Goal: Transaction & Acquisition: Subscribe to service/newsletter

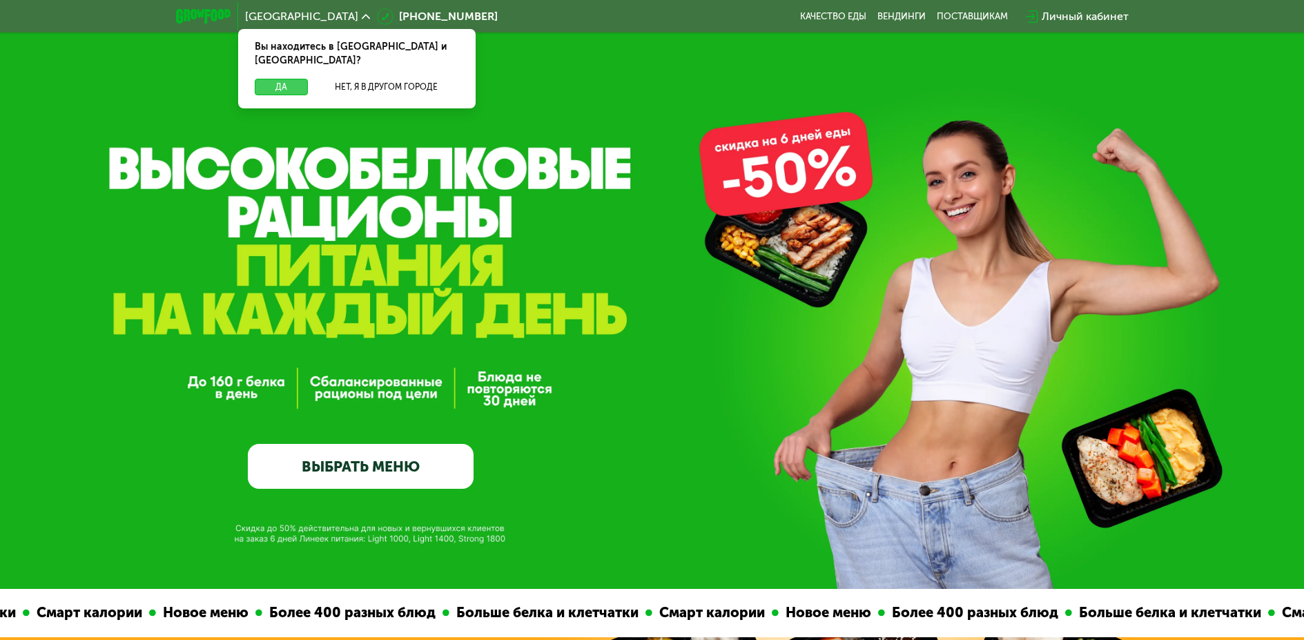
click at [271, 79] on button "Да" at bounding box center [281, 87] width 53 height 17
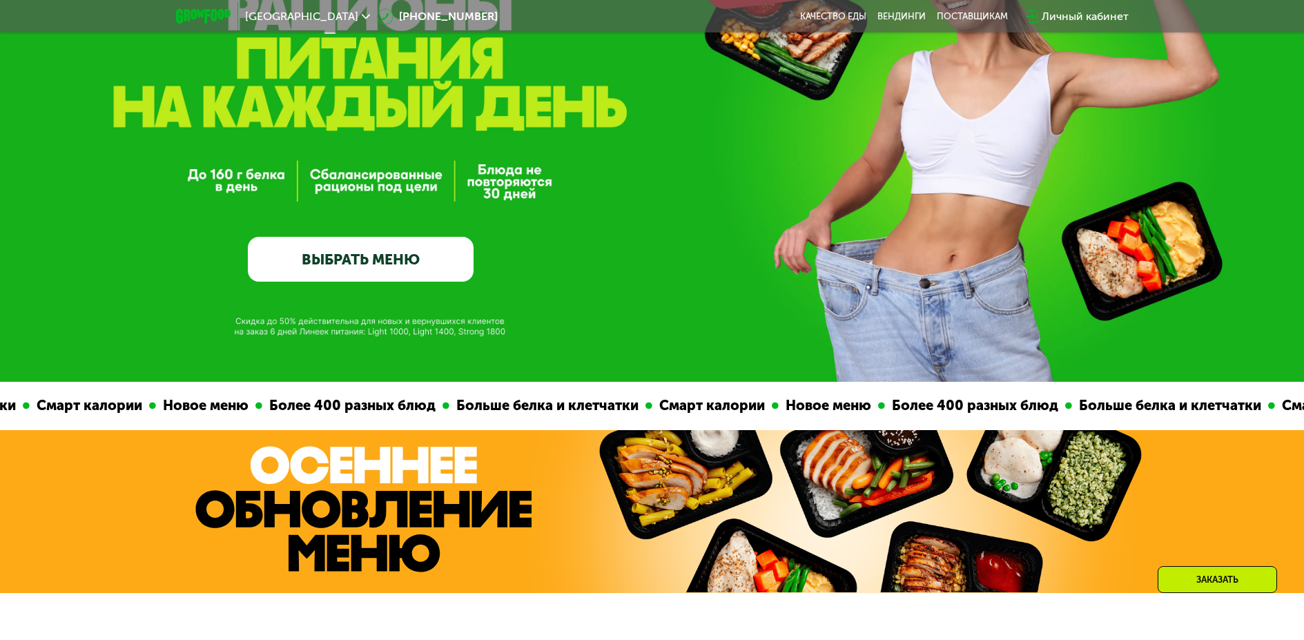
click at [433, 277] on link "ВЫБРАТЬ МЕНЮ" at bounding box center [361, 260] width 226 height 46
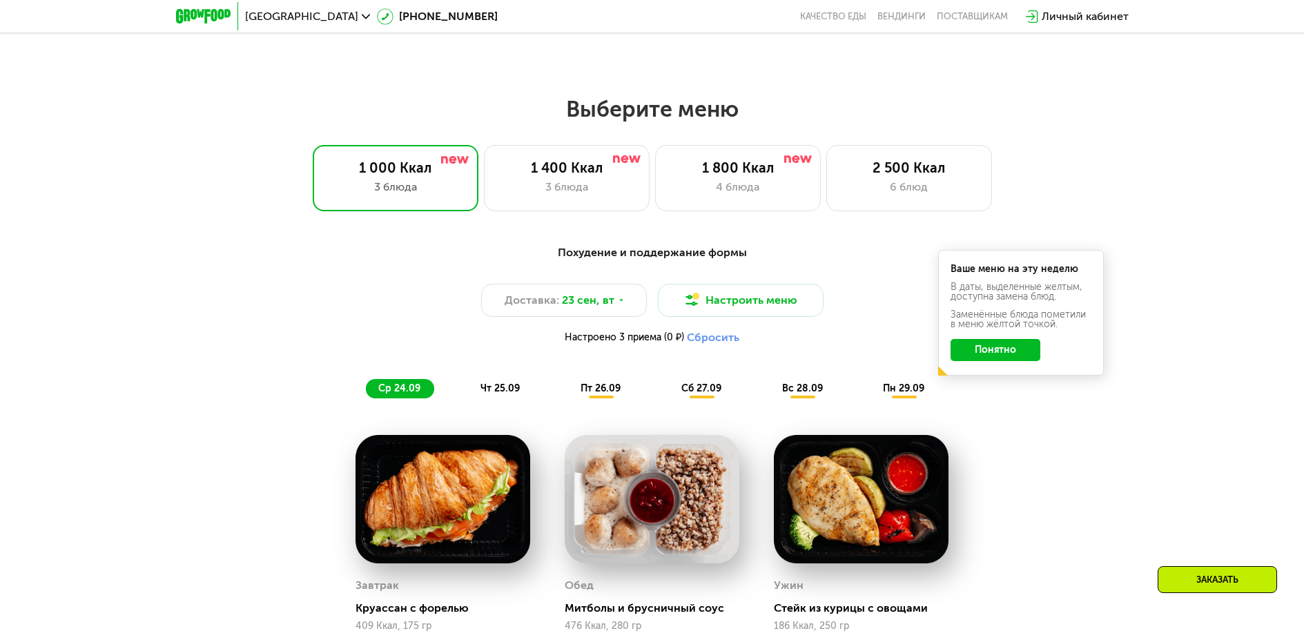
scroll to position [1066, 0]
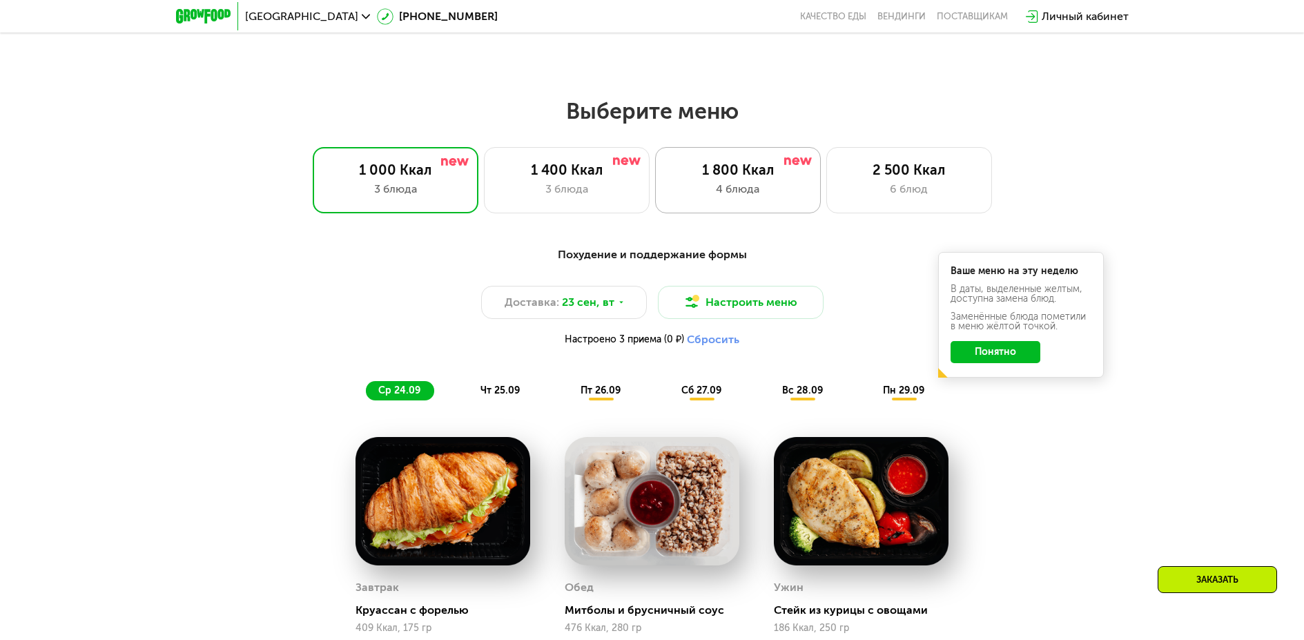
click at [765, 197] on div "4 блюда" at bounding box center [737, 189] width 137 height 17
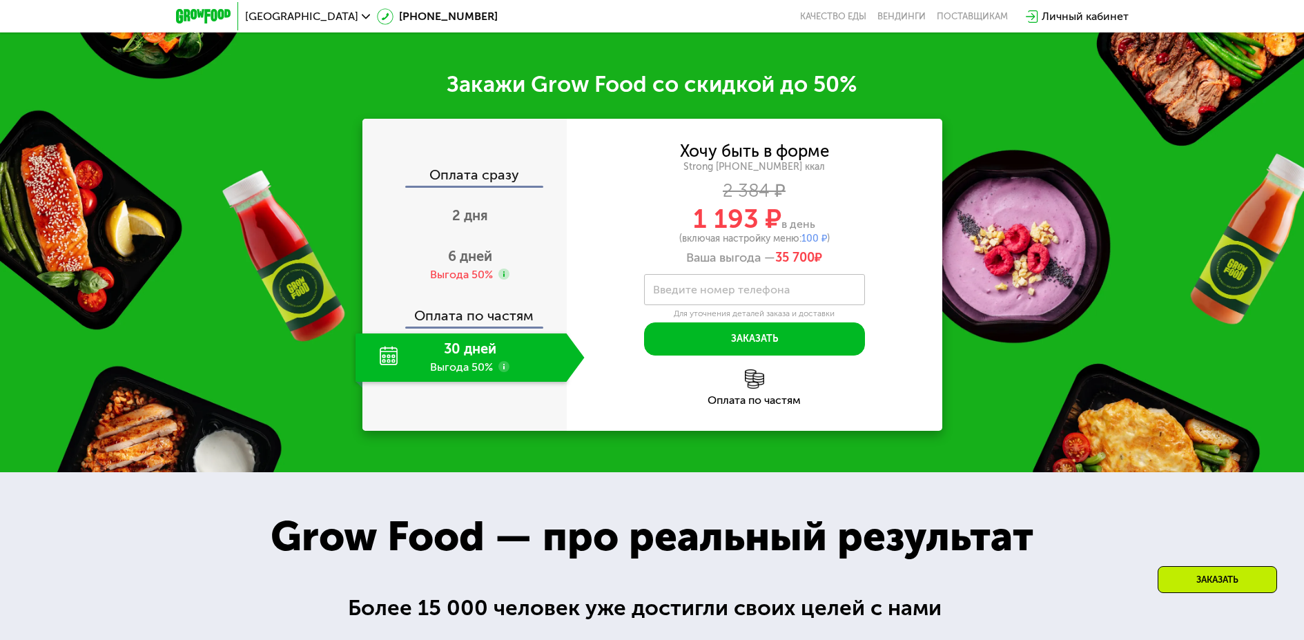
scroll to position [1894, 0]
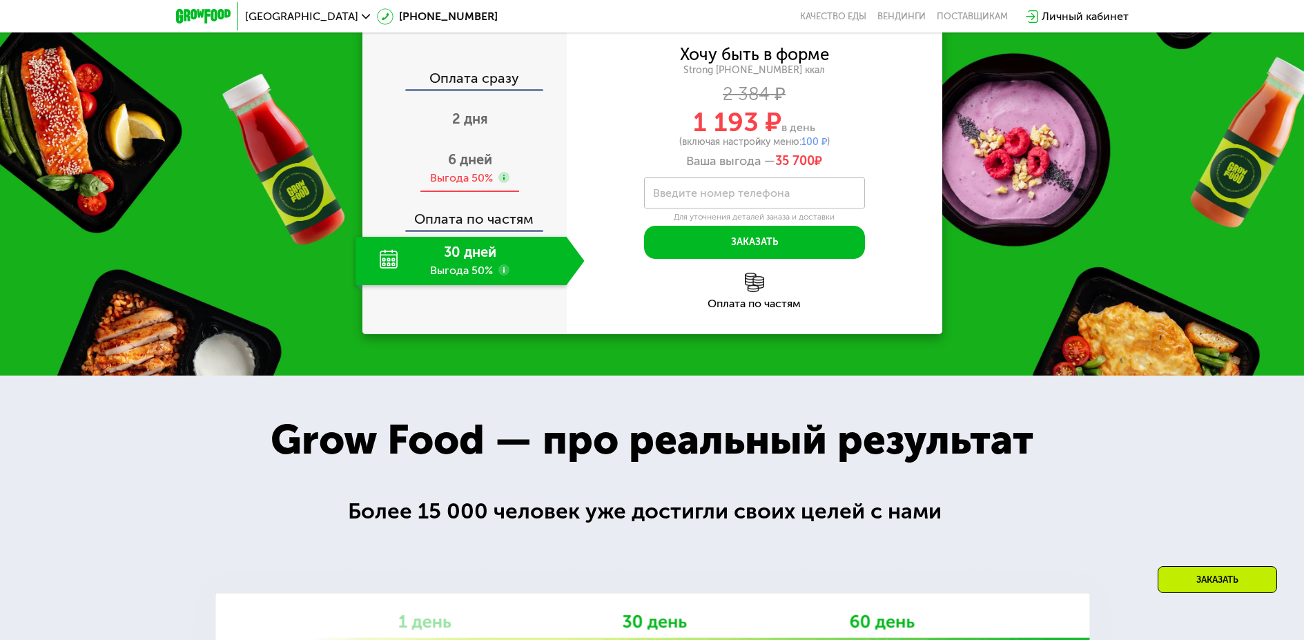
click at [506, 183] on use at bounding box center [503, 177] width 11 height 11
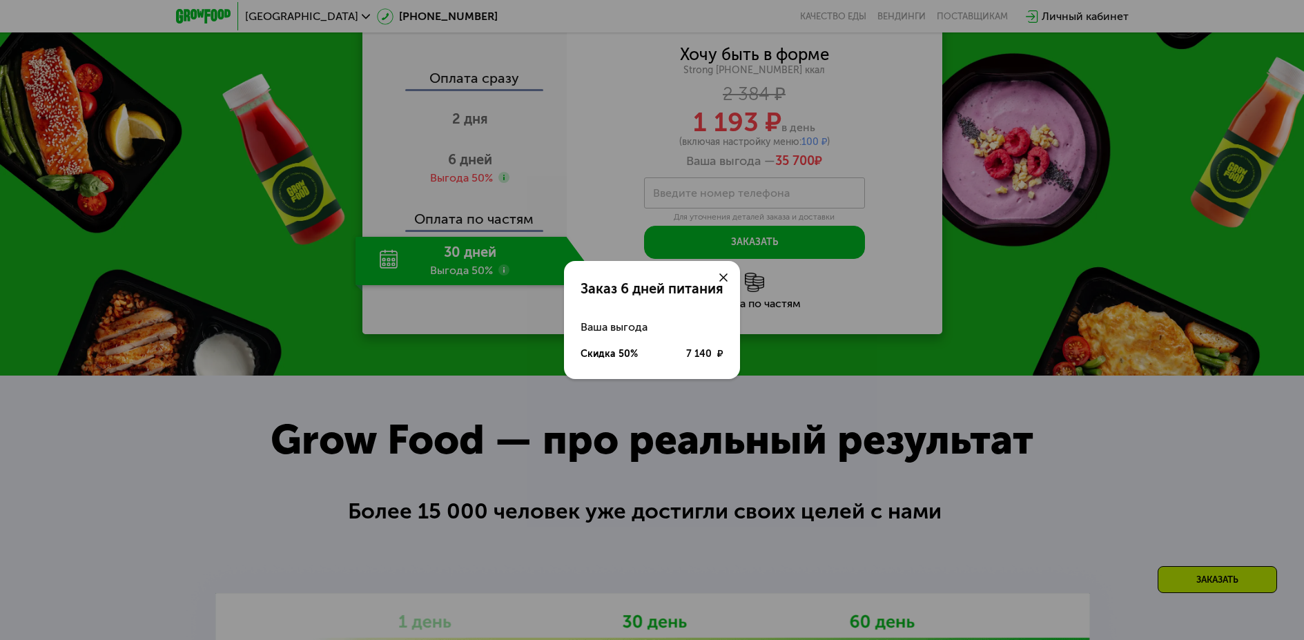
click at [724, 277] on use at bounding box center [723, 277] width 8 height 8
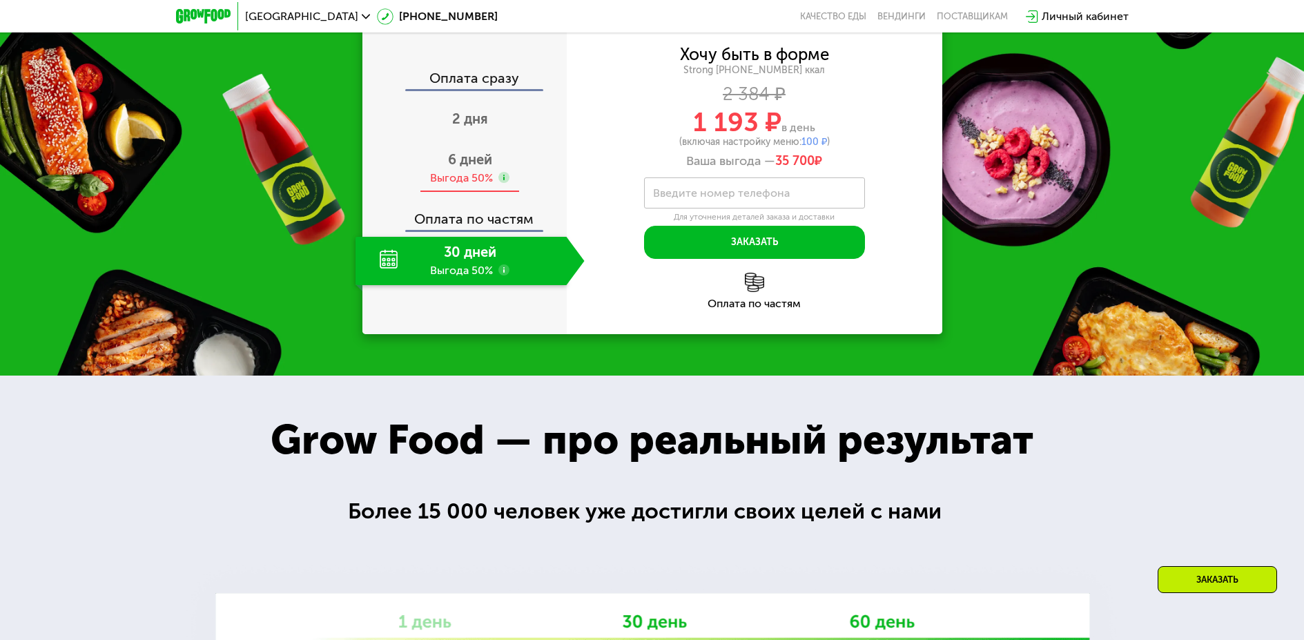
click at [481, 168] on span "6 дней" at bounding box center [470, 159] width 44 height 17
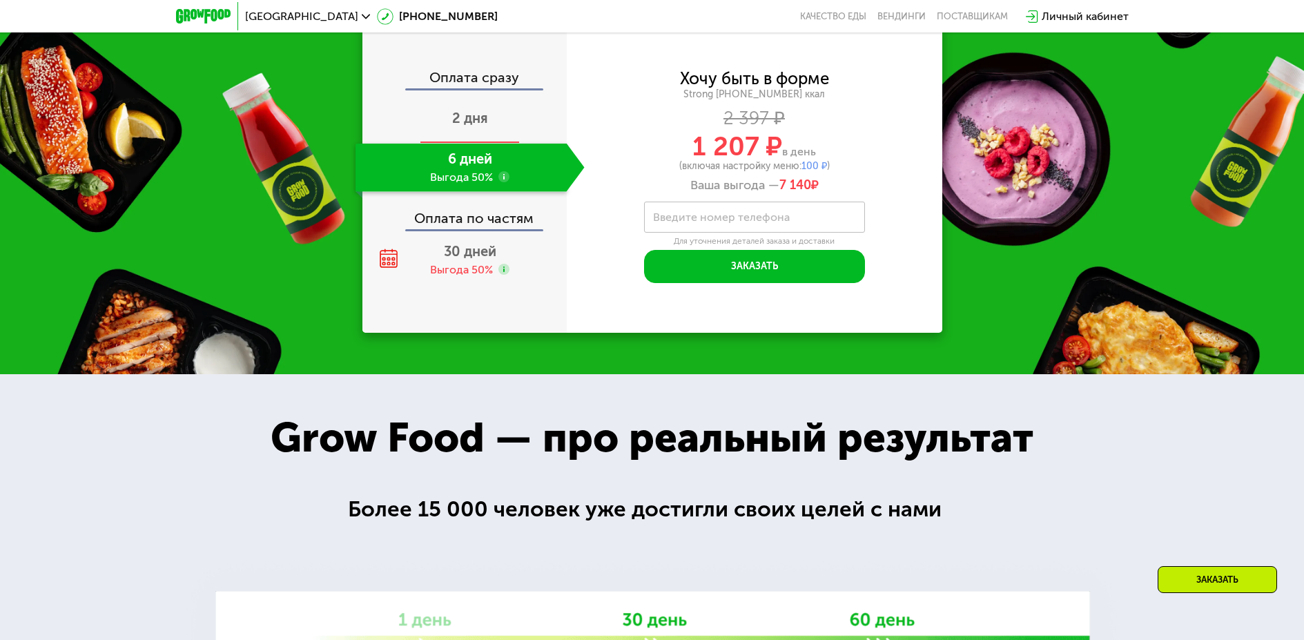
click at [485, 126] on span "2 дня" at bounding box center [470, 118] width 36 height 17
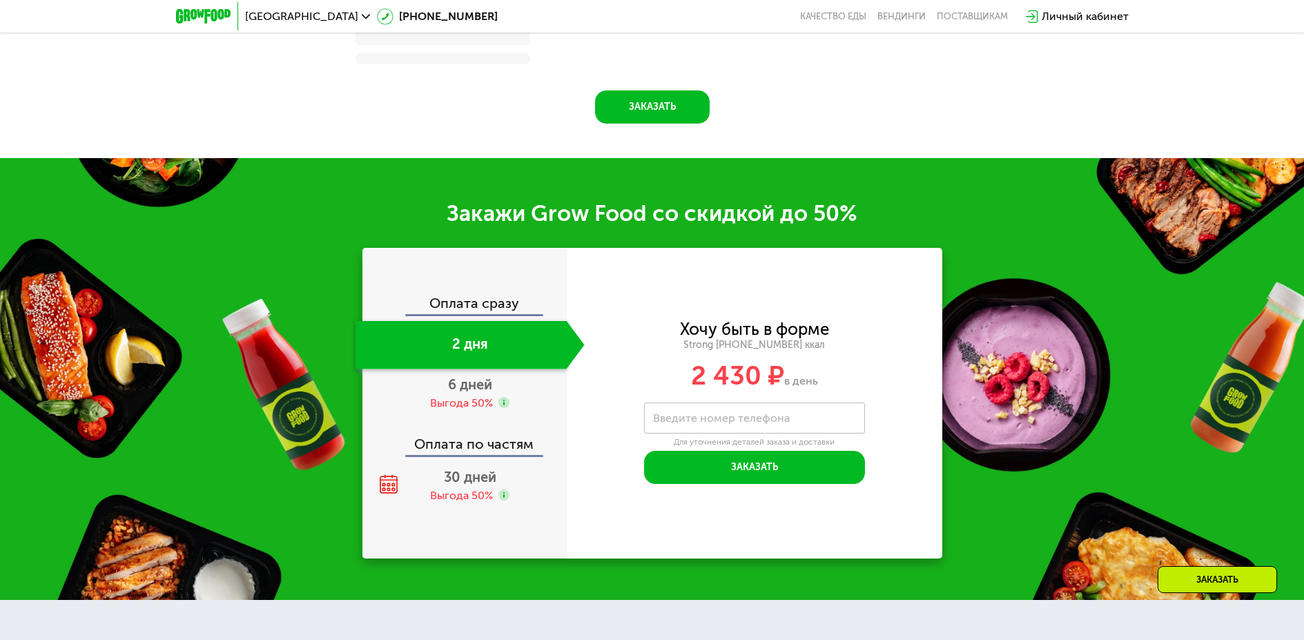
scroll to position [1923, 0]
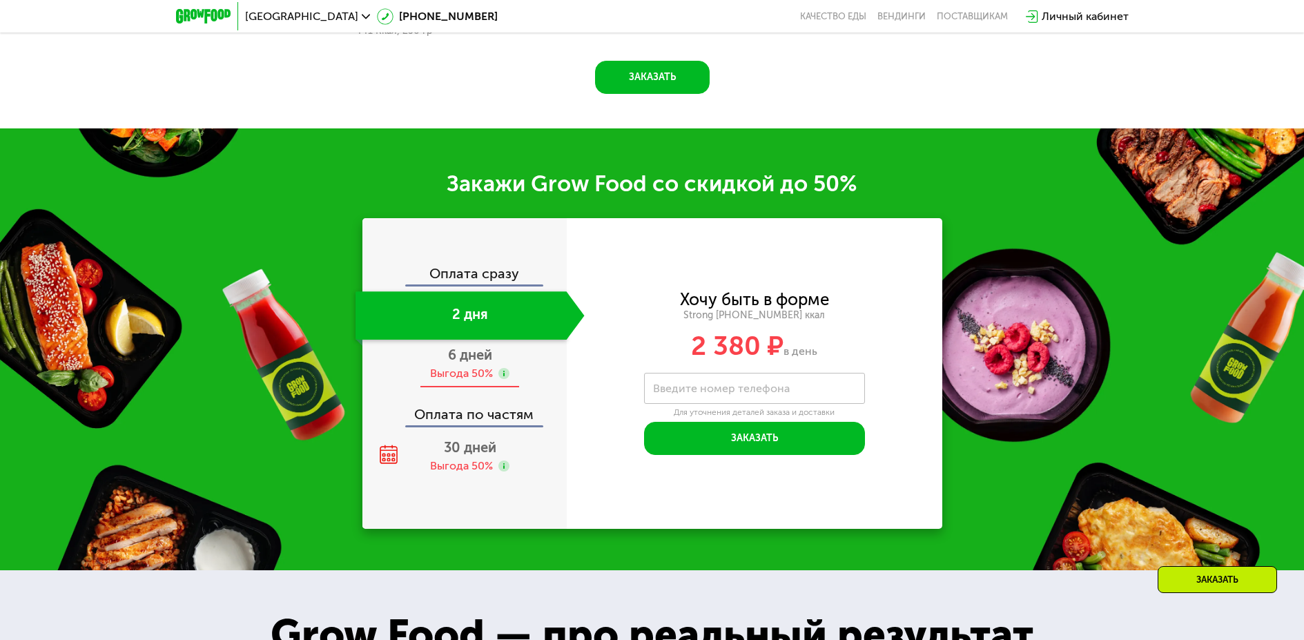
click at [485, 363] on span "6 дней" at bounding box center [470, 354] width 44 height 17
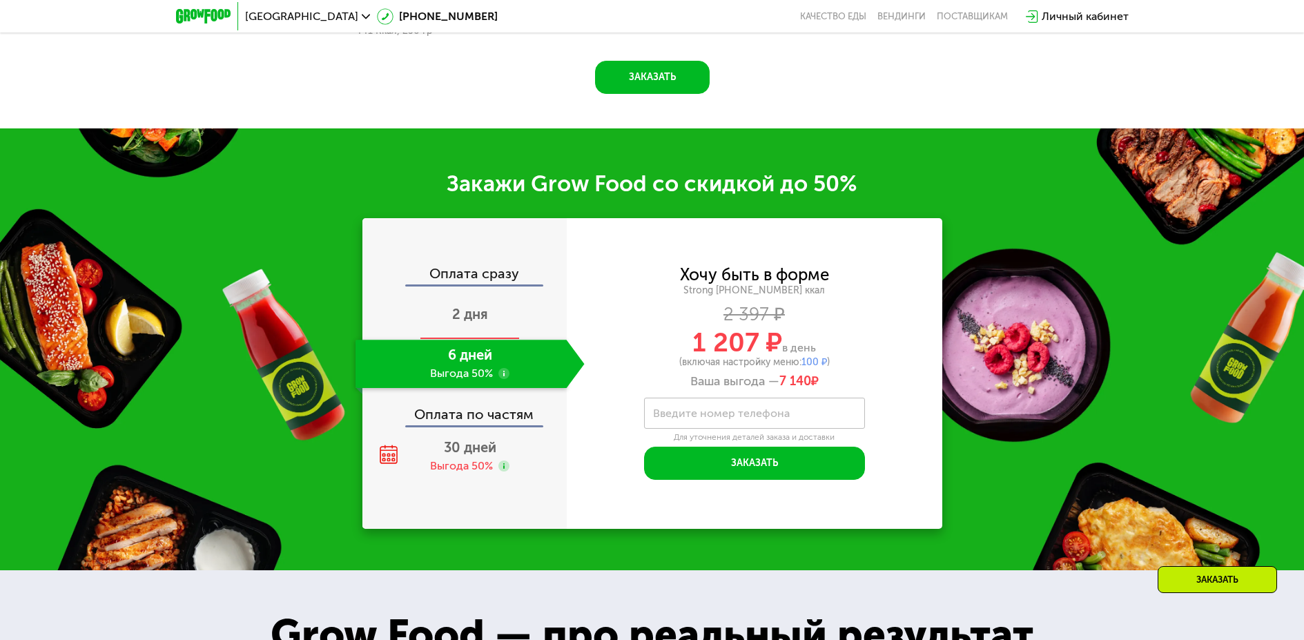
click at [485, 322] on span "2 дня" at bounding box center [470, 314] width 36 height 17
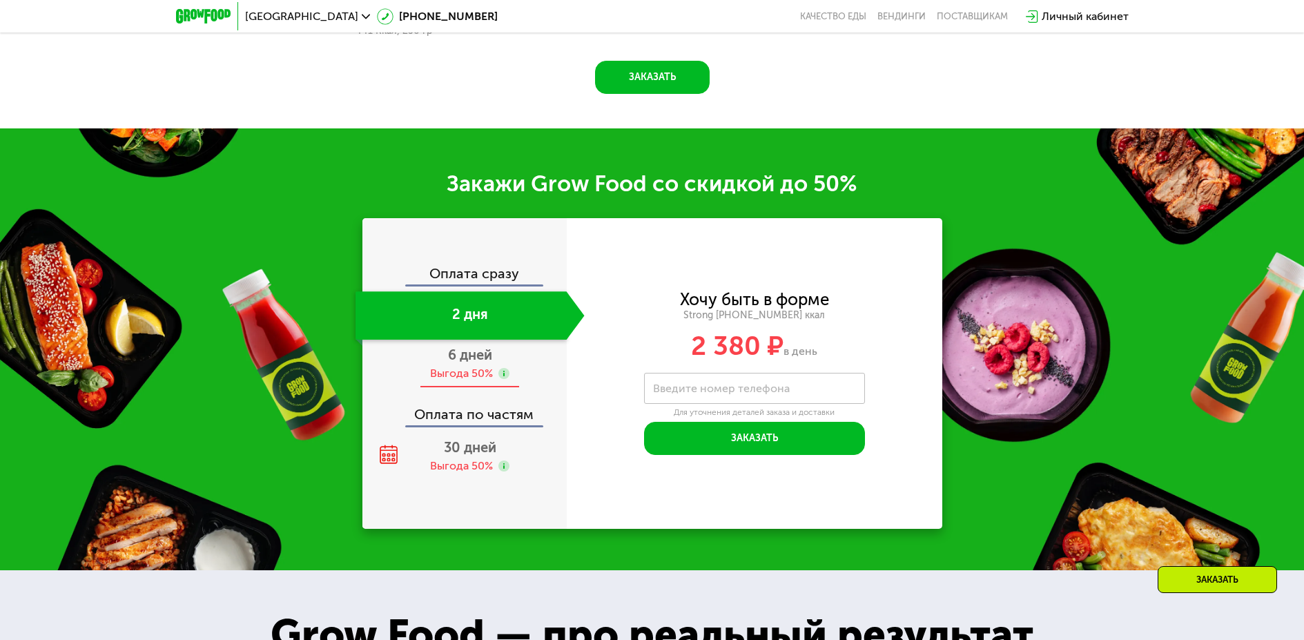
click at [475, 363] on span "6 дней" at bounding box center [470, 354] width 44 height 17
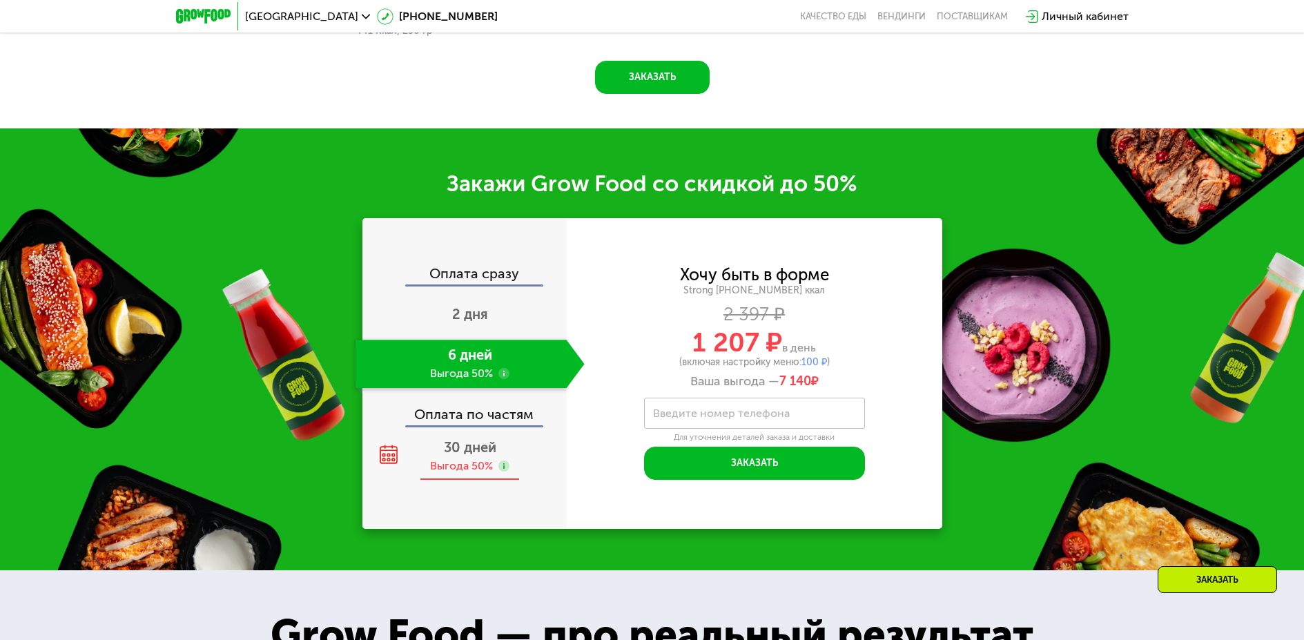
click at [469, 456] on span "30 дней" at bounding box center [470, 447] width 52 height 17
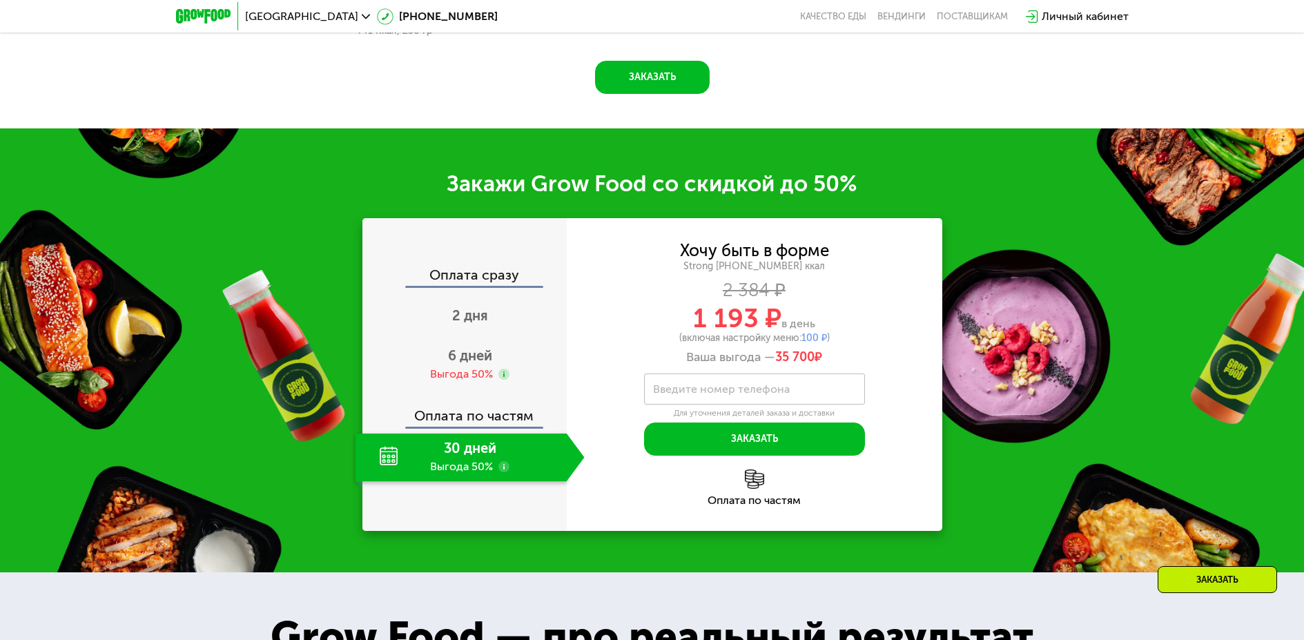
click at [484, 451] on div "30 дней Выгода 50%" at bounding box center [460, 457] width 211 height 48
click at [509, 469] on use at bounding box center [503, 466] width 11 height 11
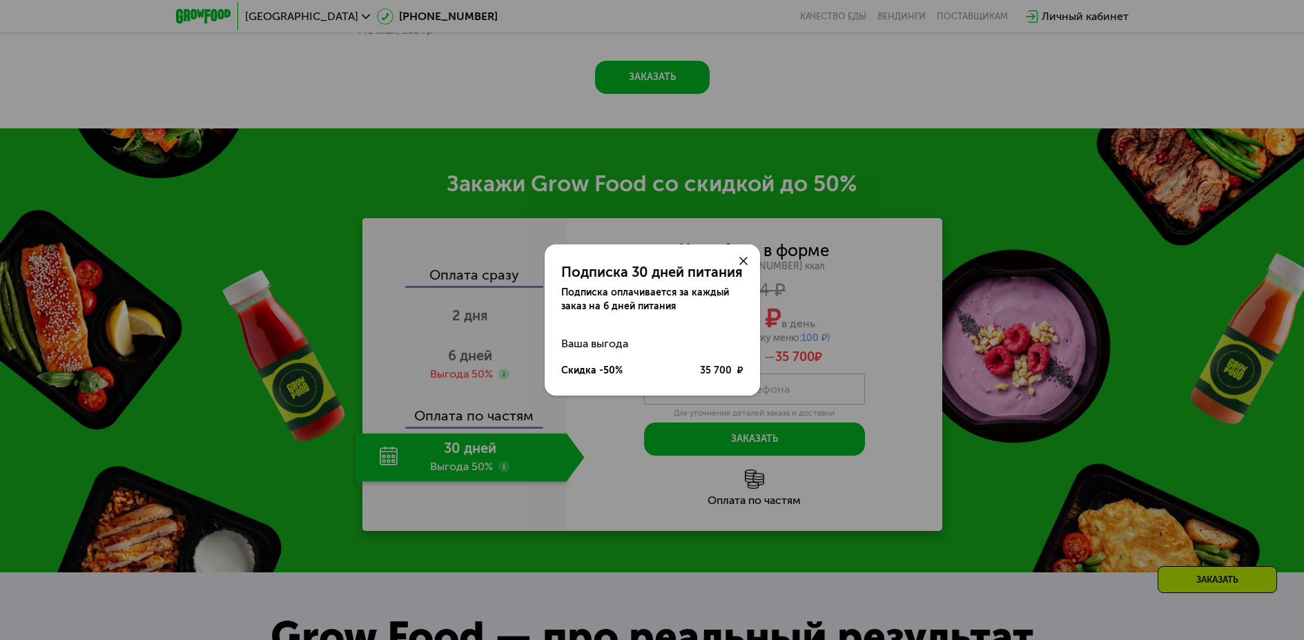
click at [509, 469] on div "Подписка 30 дней питания Подписка оплачивается за каждый заказ на 6 дней питани…" at bounding box center [652, 320] width 1304 height 640
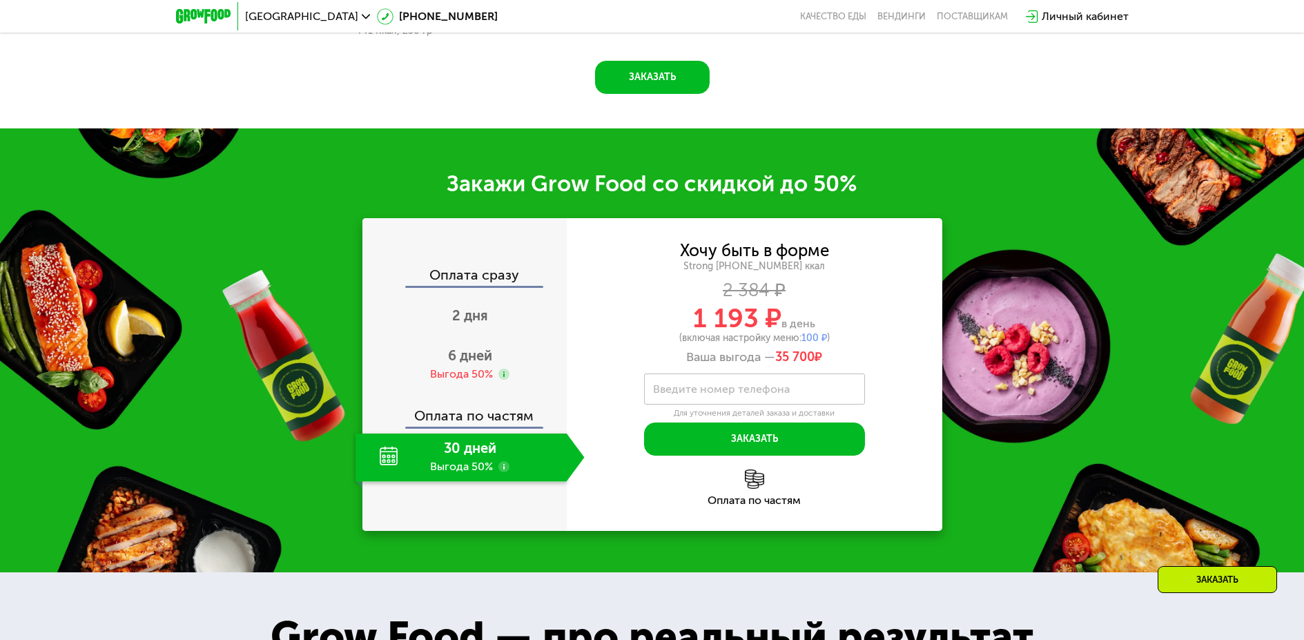
click at [389, 458] on div "30 дней Выгода 50%" at bounding box center [460, 457] width 211 height 48
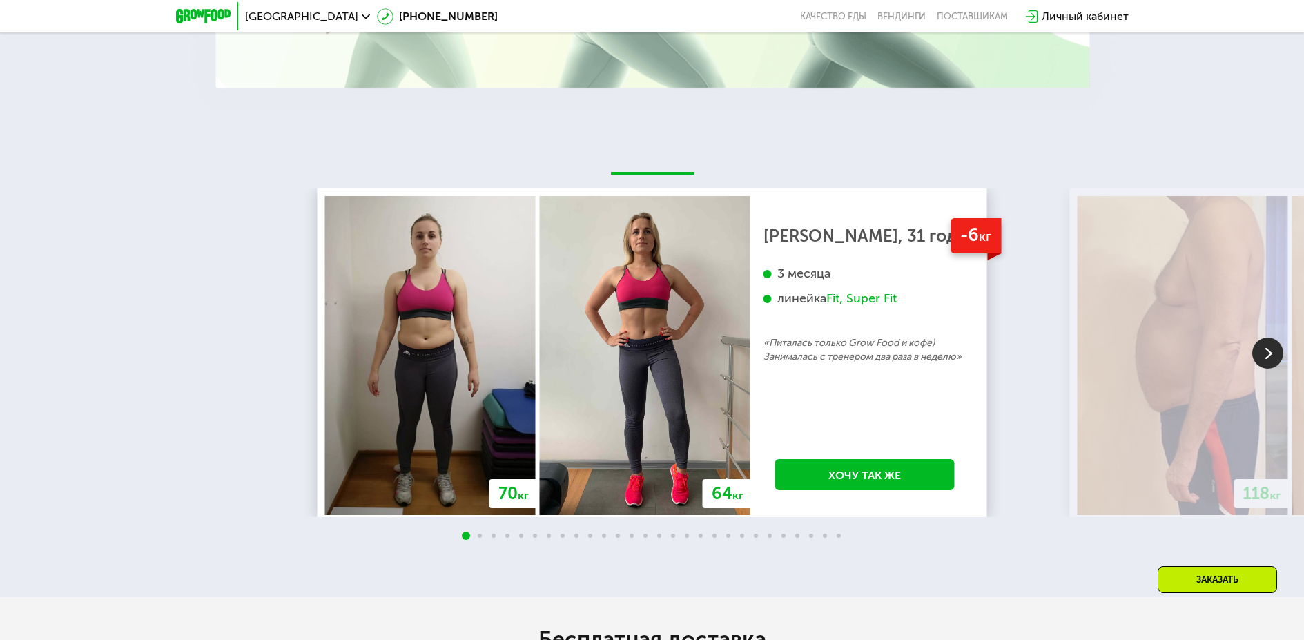
scroll to position [3067, 0]
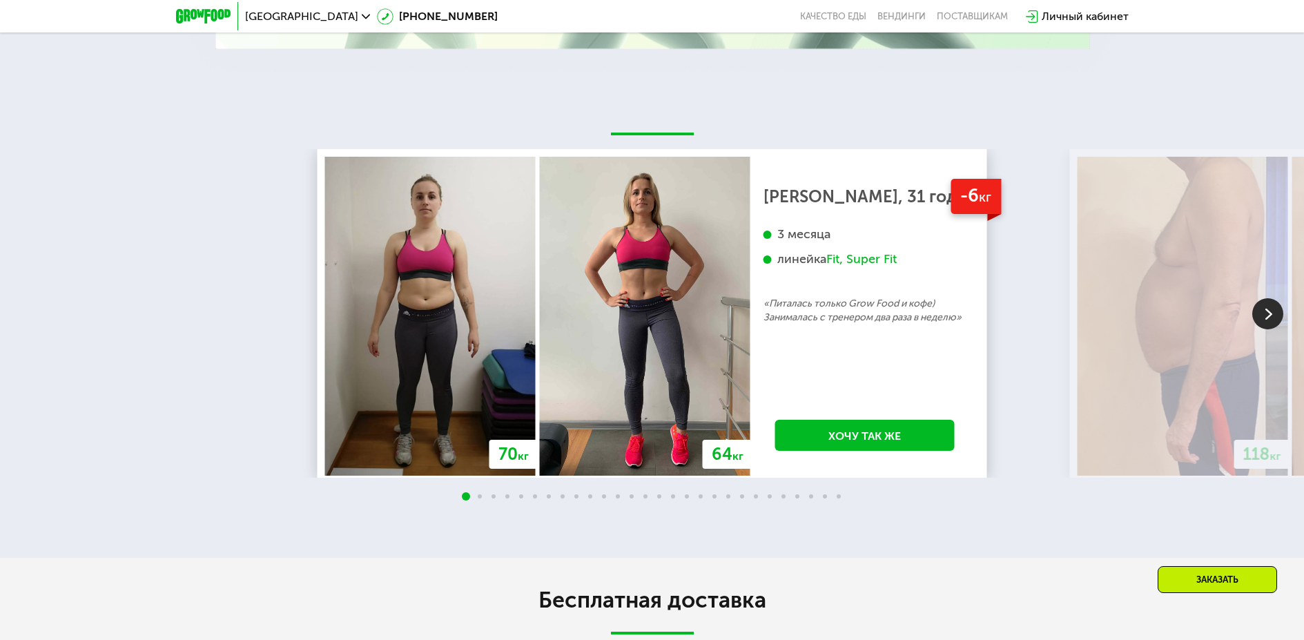
click at [480, 498] on span at bounding box center [480, 496] width 4 height 4
click at [1264, 322] on img at bounding box center [1267, 313] width 31 height 31
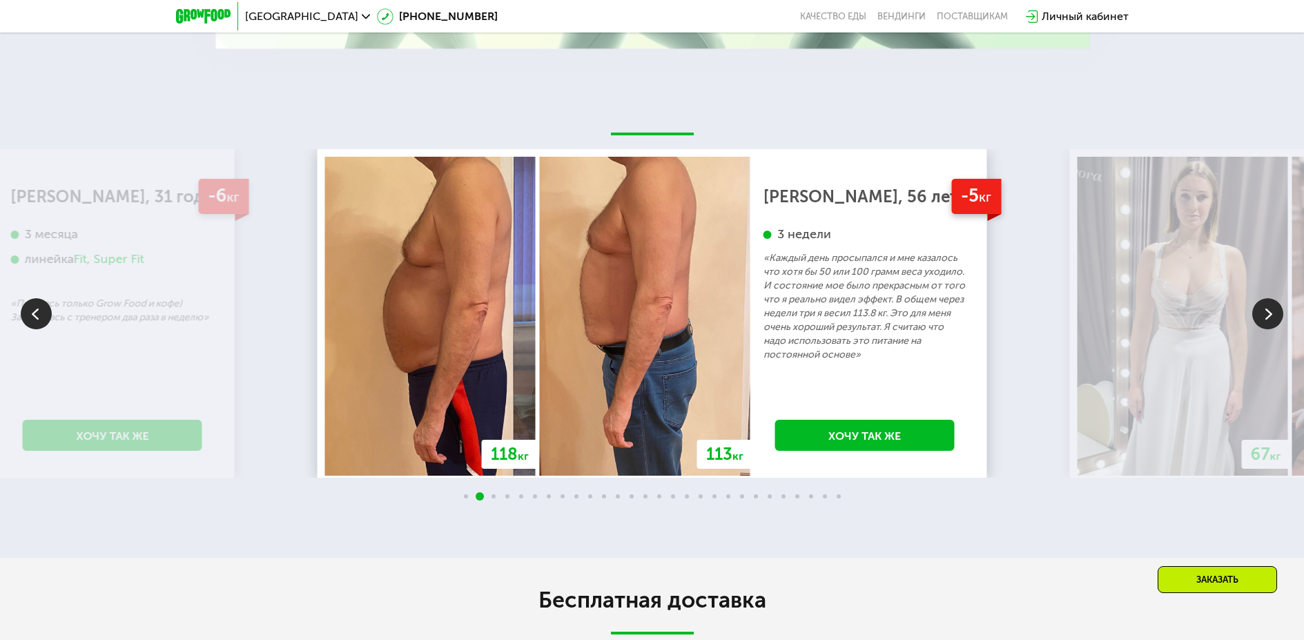
click at [1264, 322] on img at bounding box center [1267, 313] width 31 height 31
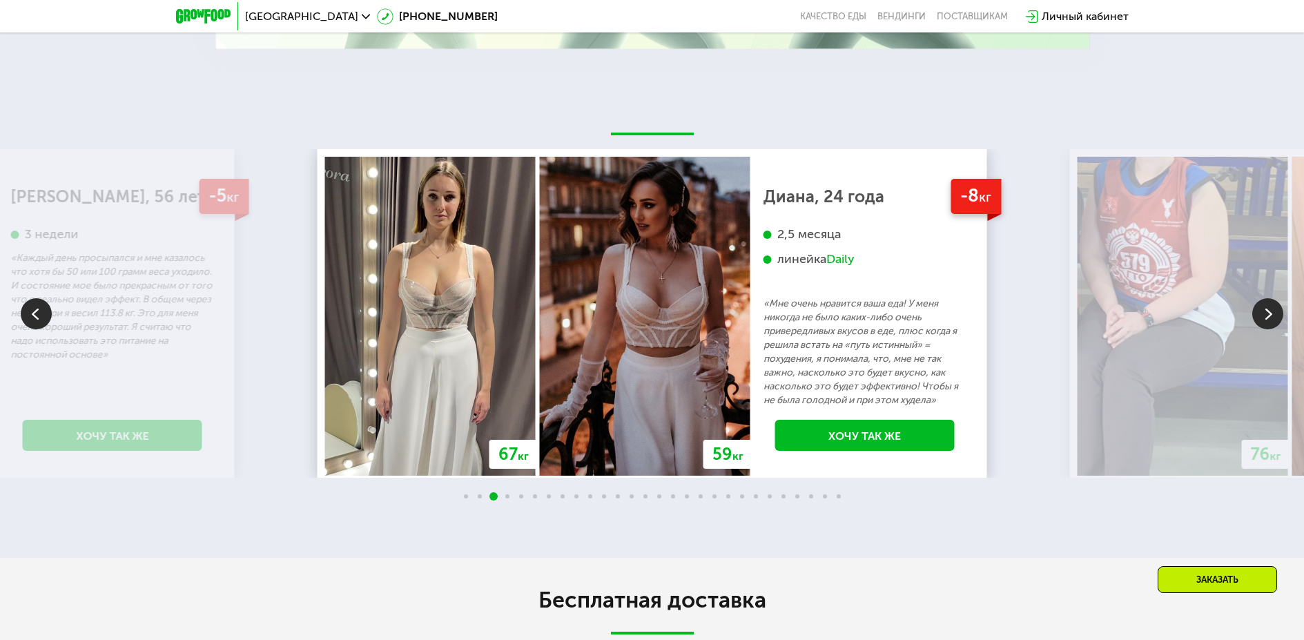
click at [1264, 322] on img at bounding box center [1267, 313] width 31 height 31
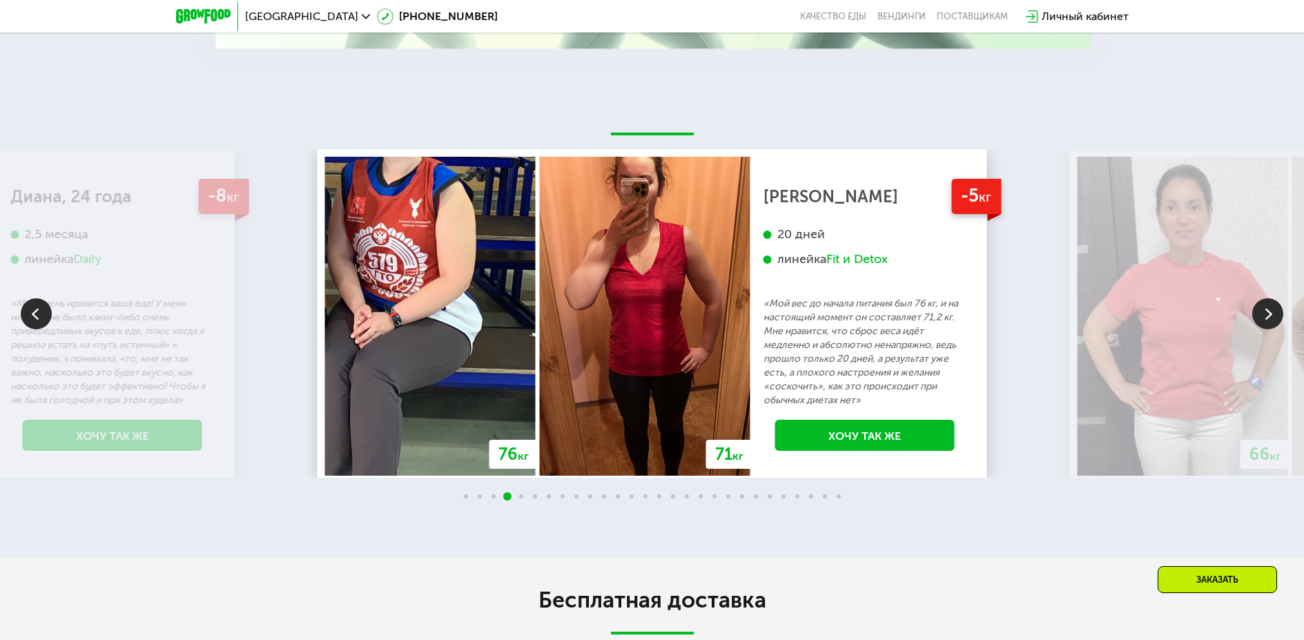
click at [1264, 322] on img at bounding box center [1267, 313] width 31 height 31
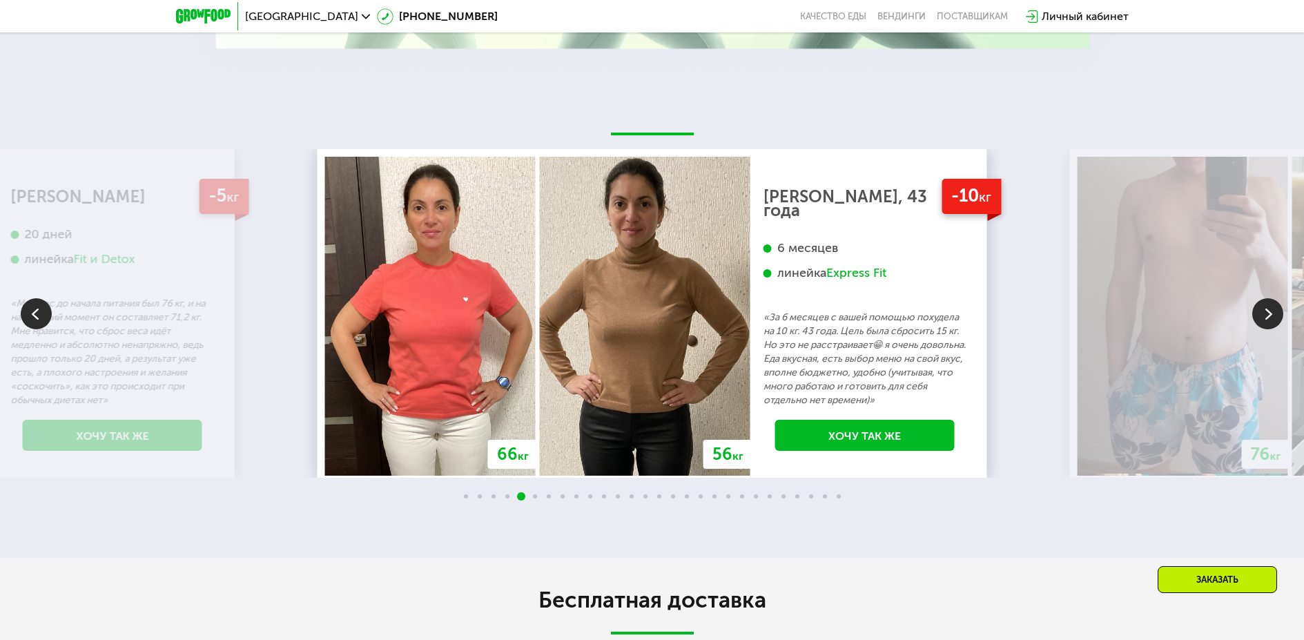
click at [1264, 322] on img at bounding box center [1267, 313] width 31 height 31
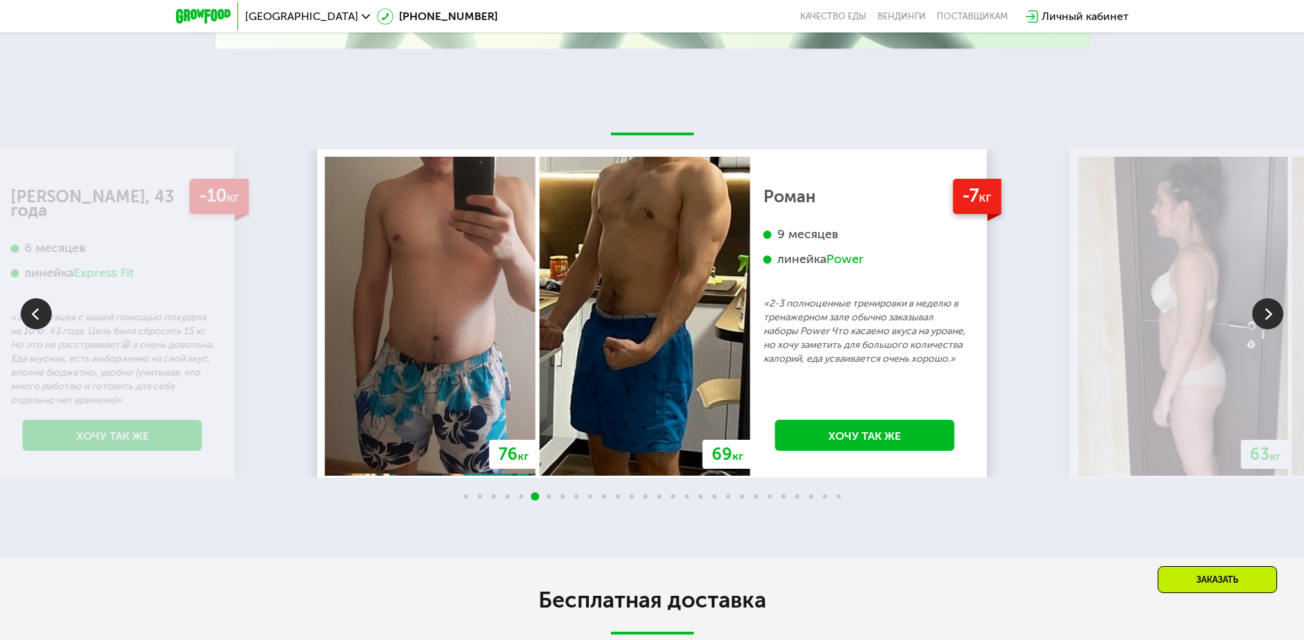
click at [1264, 322] on img at bounding box center [1267, 313] width 31 height 31
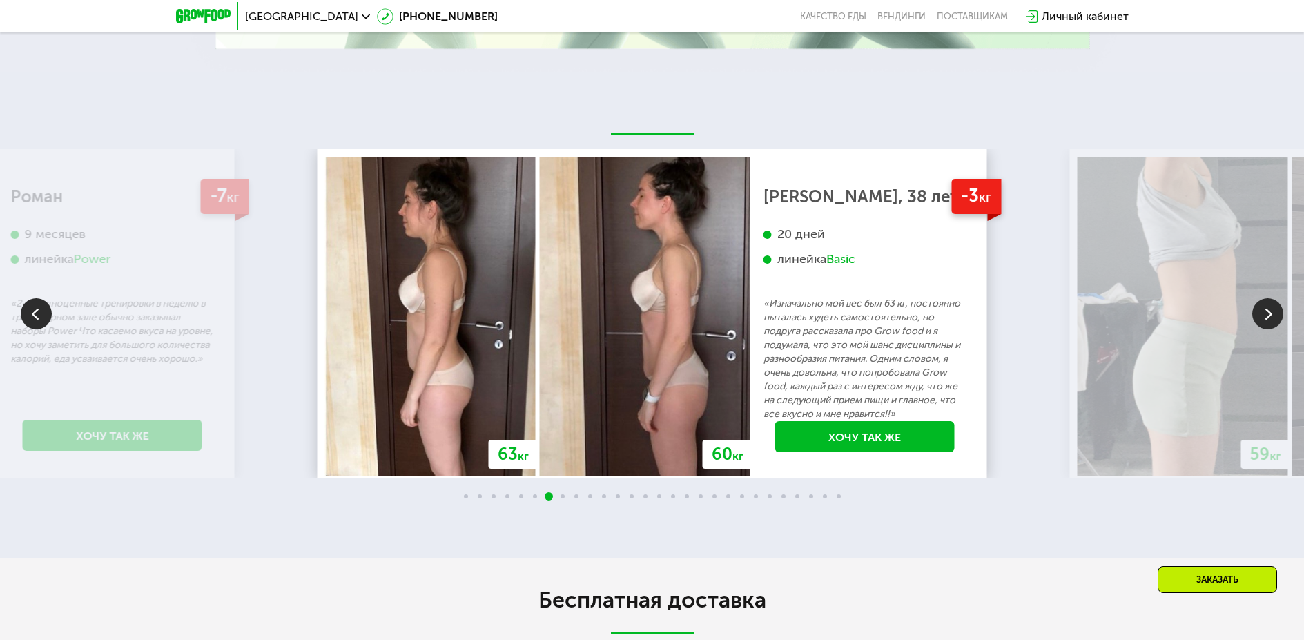
click at [1264, 322] on img at bounding box center [1267, 313] width 31 height 31
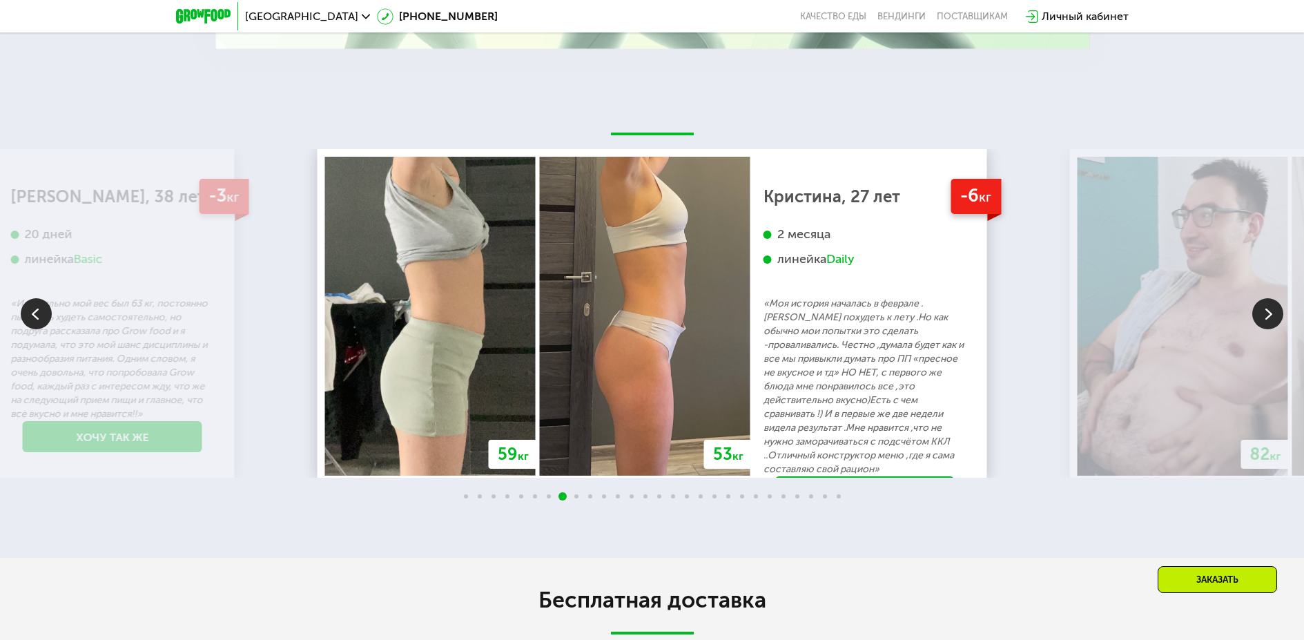
click at [1264, 322] on img at bounding box center [1267, 313] width 31 height 31
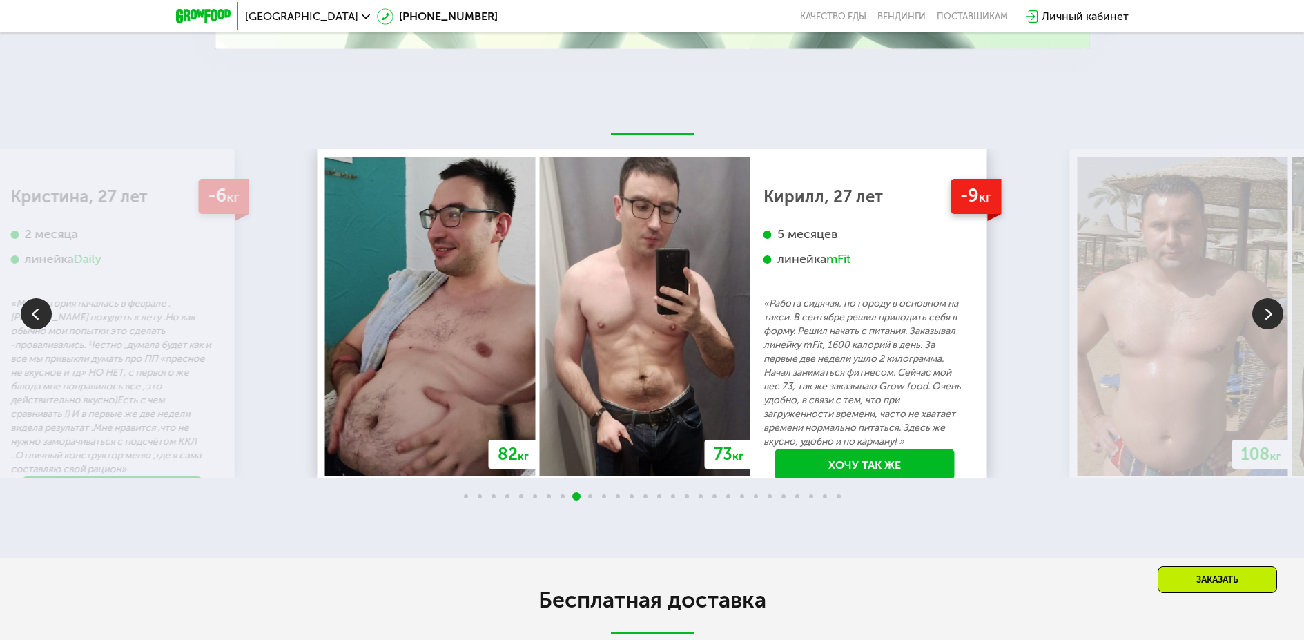
click at [1264, 322] on img at bounding box center [1267, 313] width 31 height 31
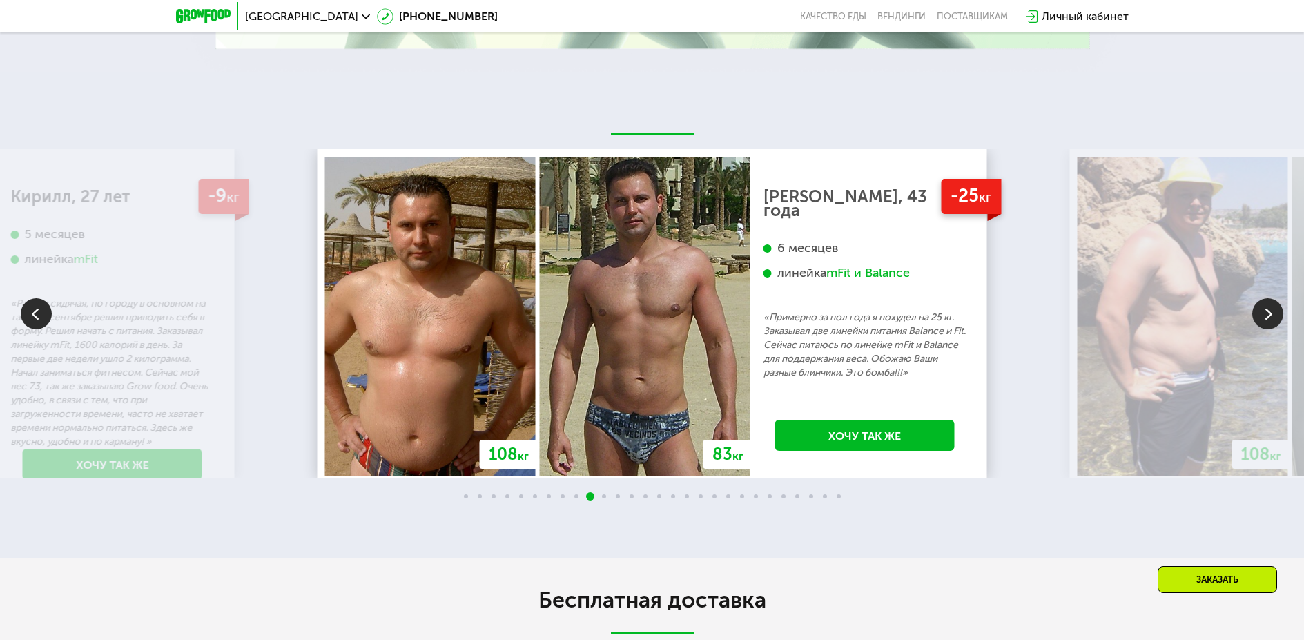
click at [1264, 322] on img at bounding box center [1267, 313] width 31 height 31
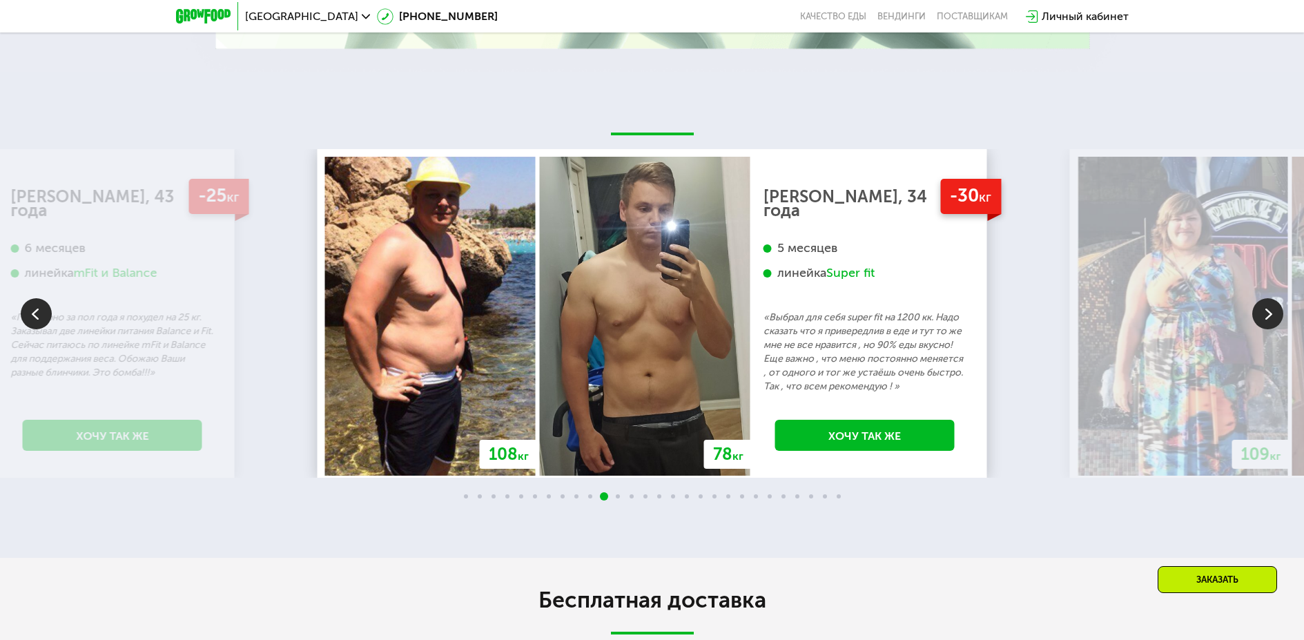
click at [1264, 322] on img at bounding box center [1267, 313] width 31 height 31
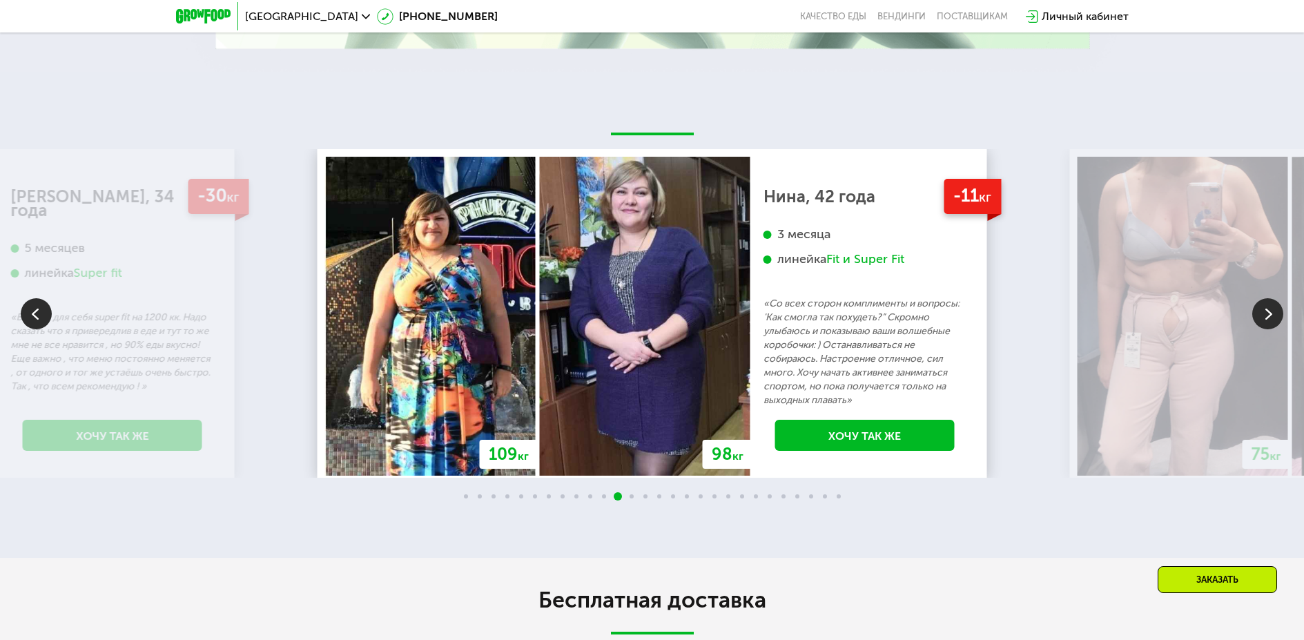
click at [1264, 322] on img at bounding box center [1267, 313] width 31 height 31
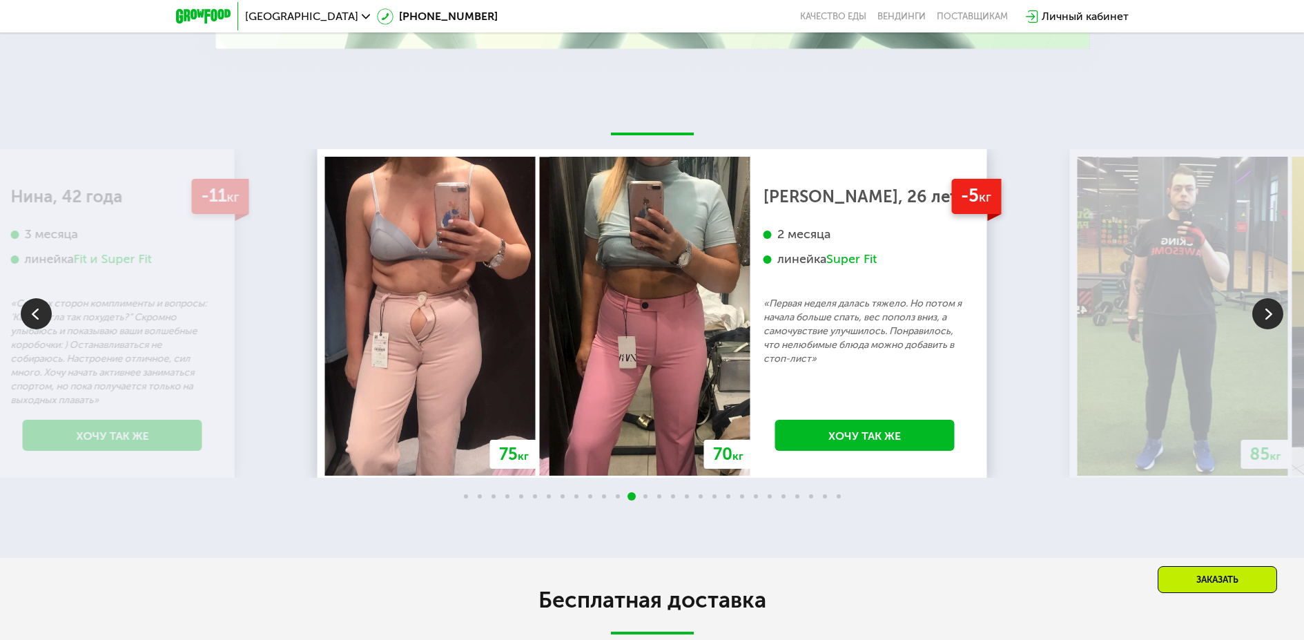
click at [1264, 322] on img at bounding box center [1267, 313] width 31 height 31
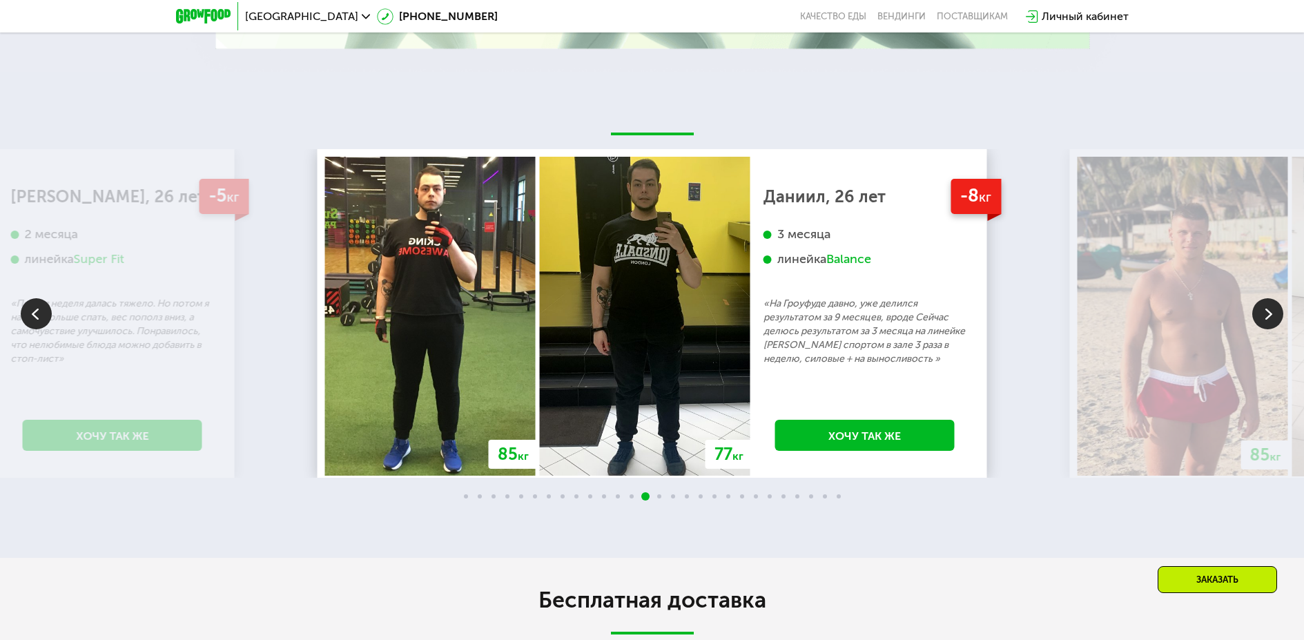
click at [1264, 322] on img at bounding box center [1267, 313] width 31 height 31
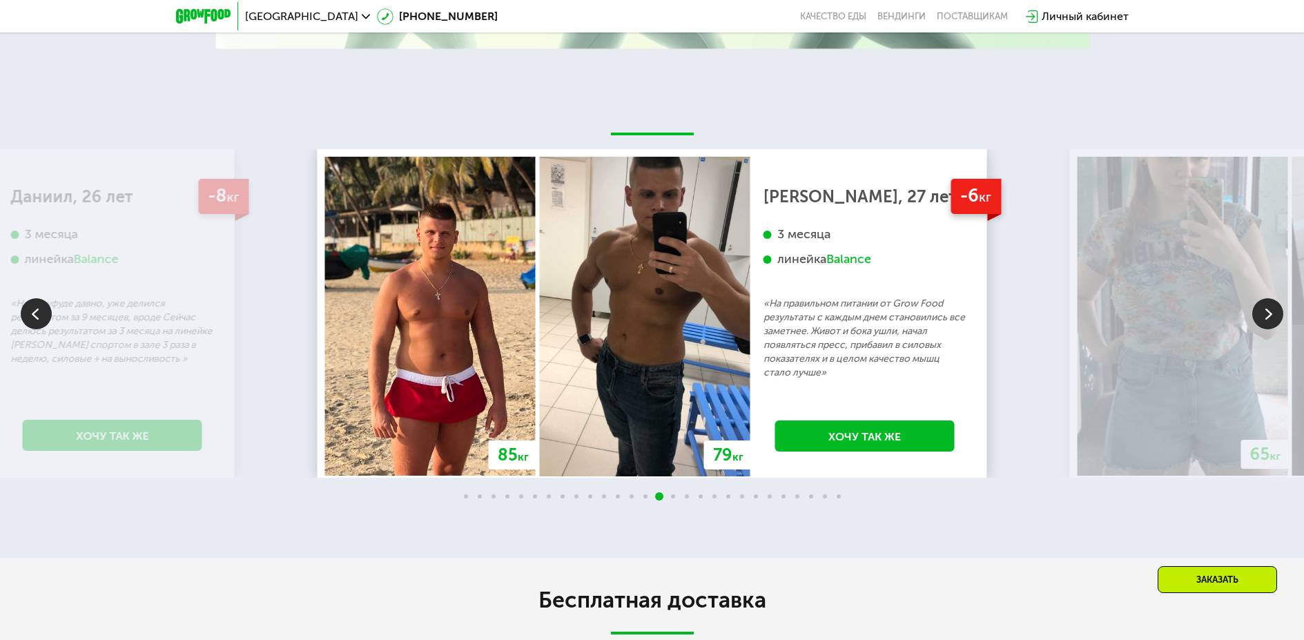
click at [1264, 322] on img at bounding box center [1267, 313] width 31 height 31
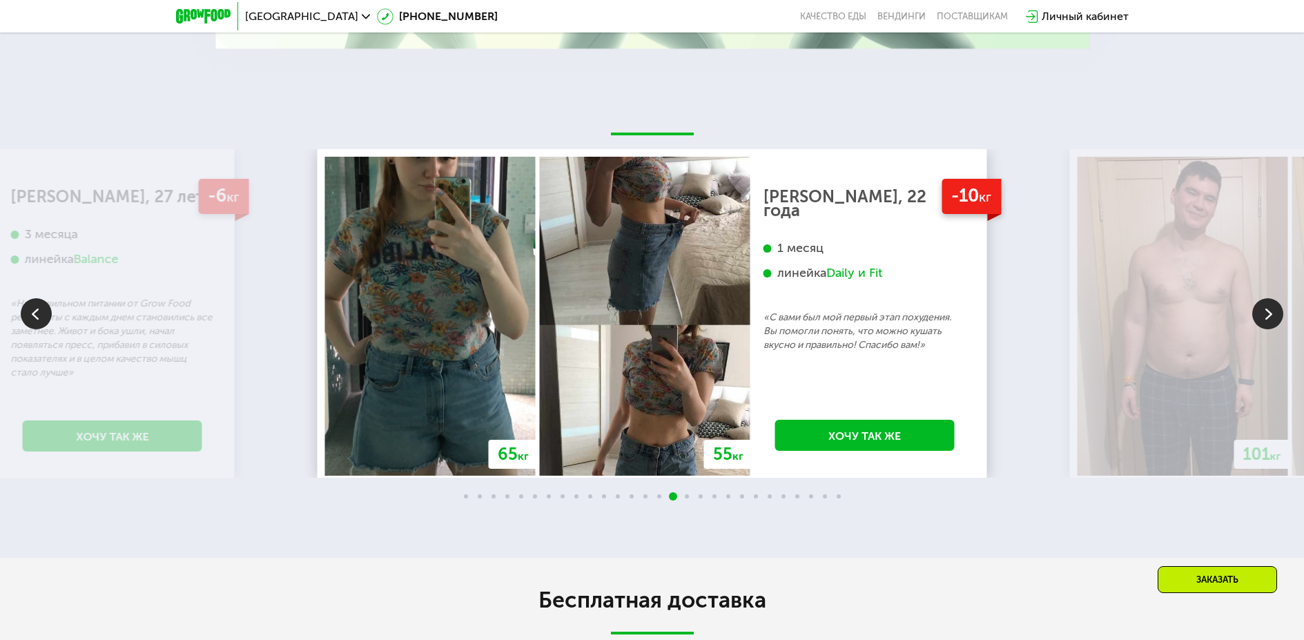
click at [1264, 322] on img at bounding box center [1267, 313] width 31 height 31
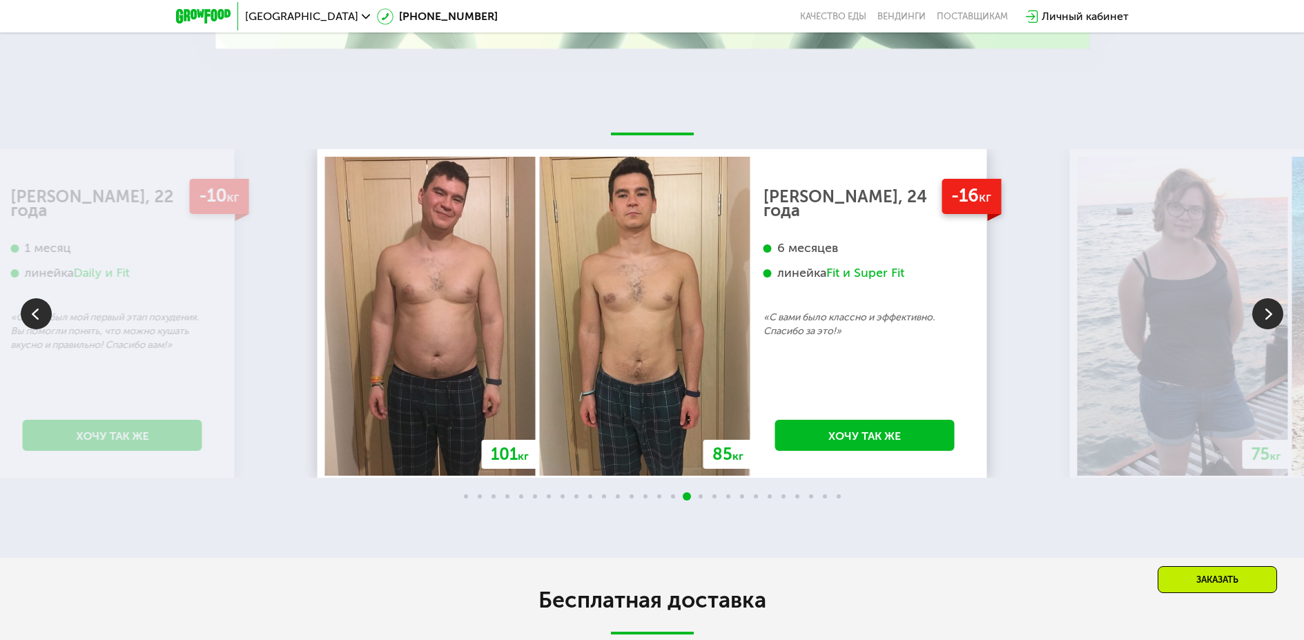
click at [1264, 322] on img at bounding box center [1267, 313] width 31 height 31
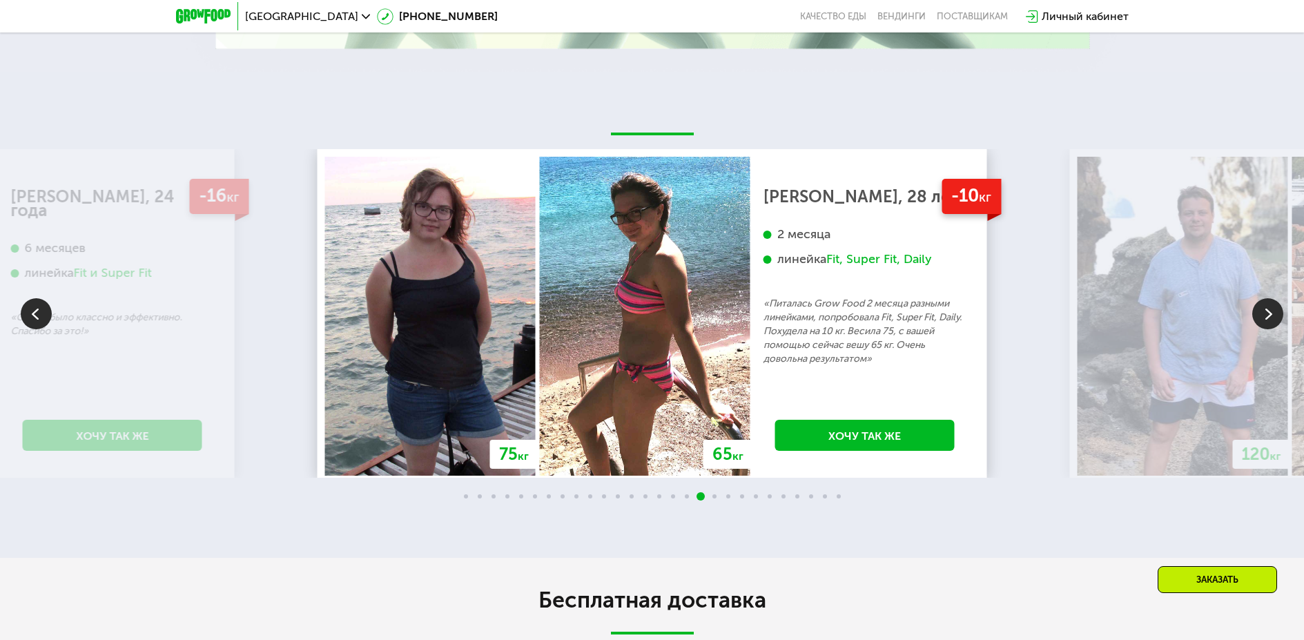
click at [1264, 322] on img at bounding box center [1267, 313] width 31 height 31
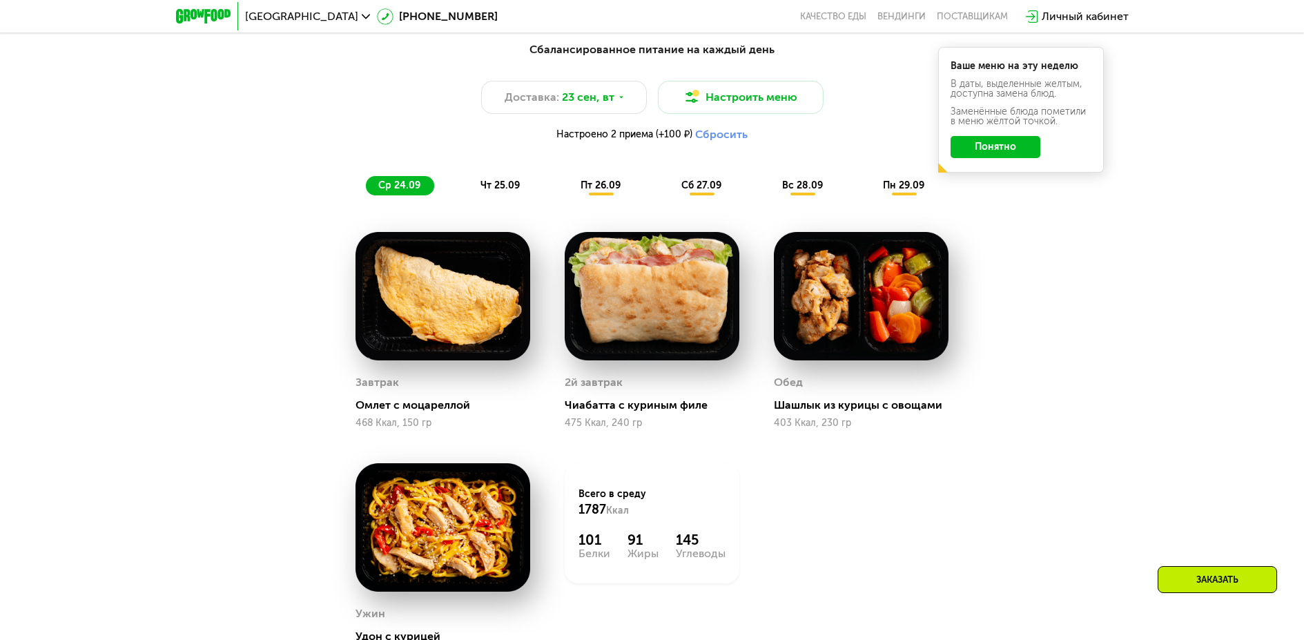
scroll to position [1342, 0]
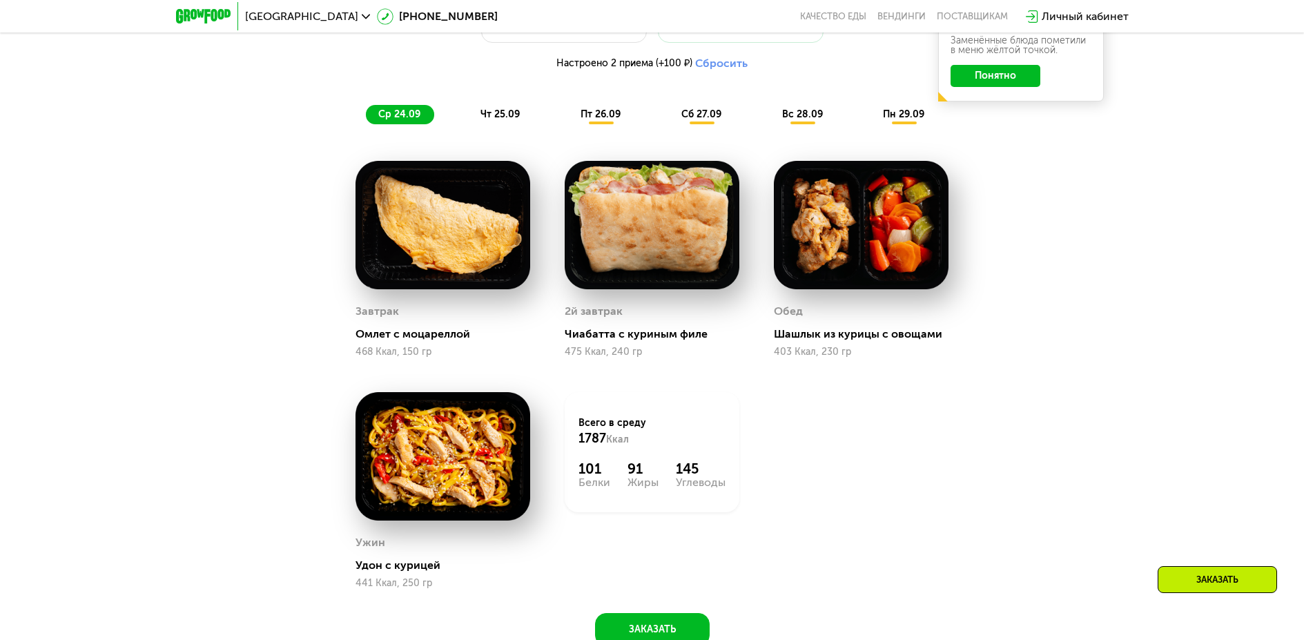
click at [489, 120] on span "чт 25.09" at bounding box center [499, 114] width 39 height 12
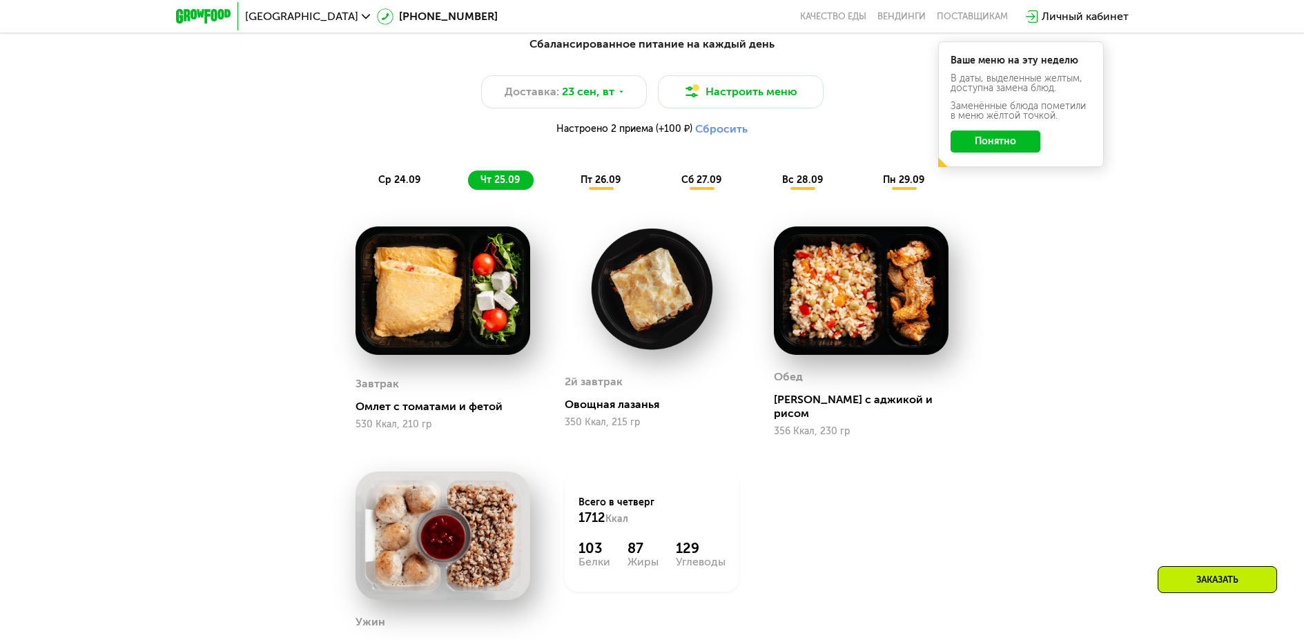
scroll to position [1273, 0]
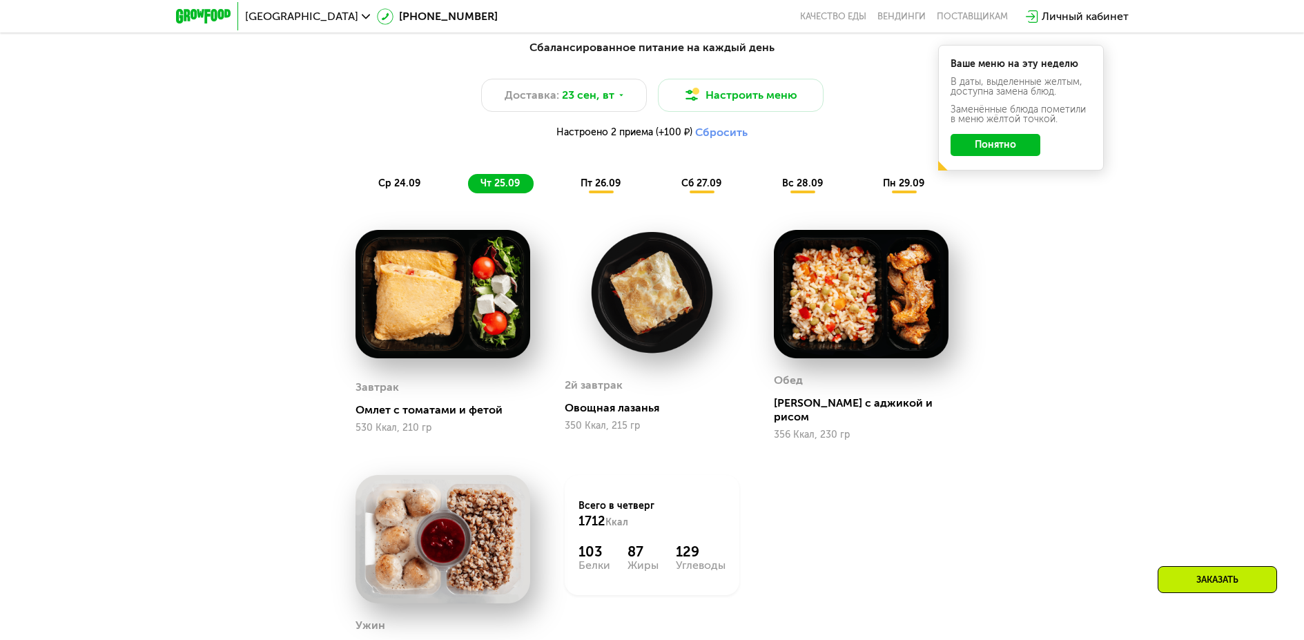
click at [595, 182] on span "пт 26.09" at bounding box center [600, 183] width 40 height 12
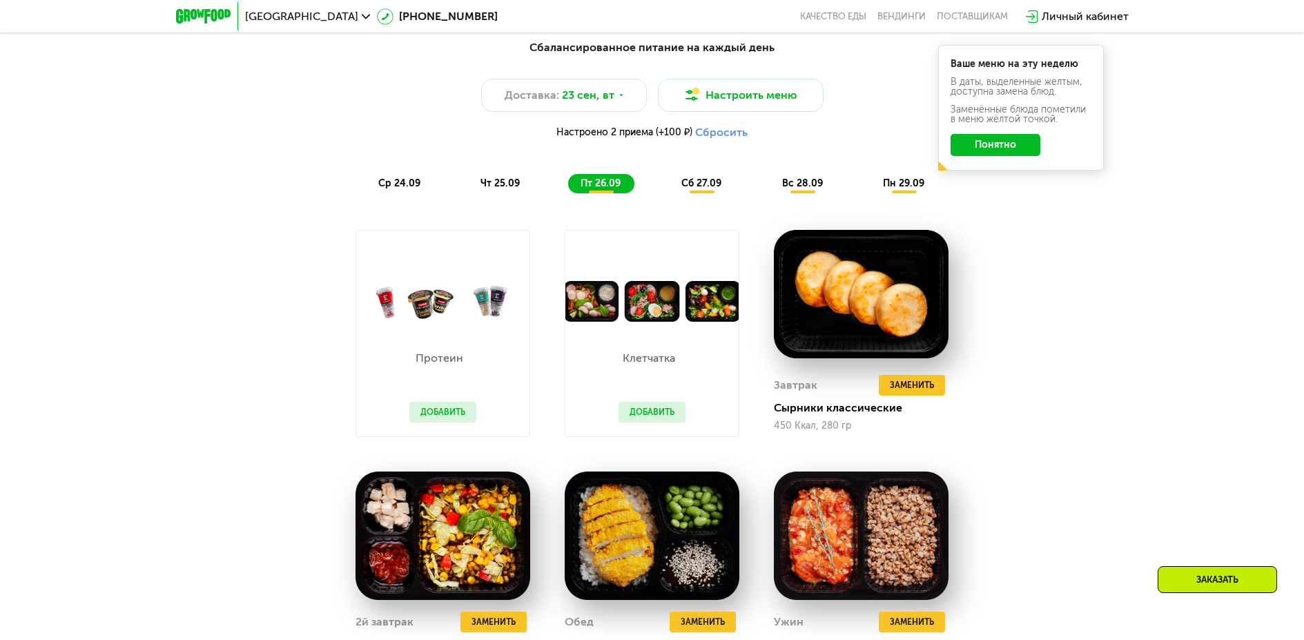
click at [705, 186] on span "сб 27.09" at bounding box center [701, 183] width 40 height 12
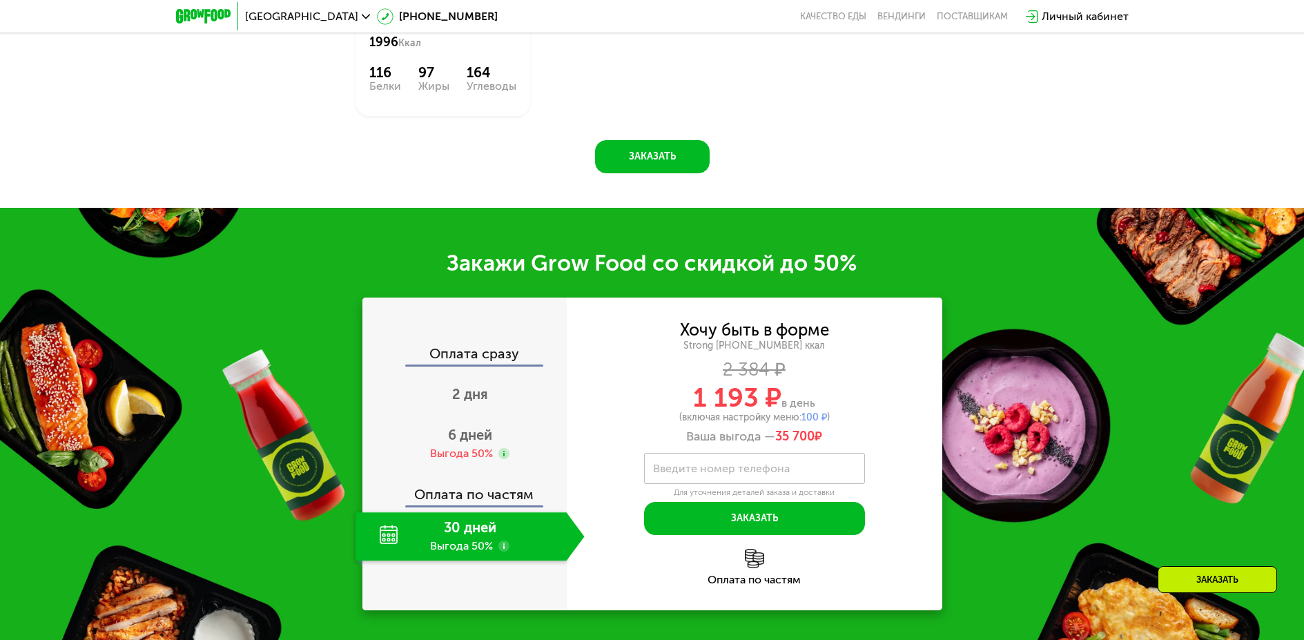
scroll to position [2170, 0]
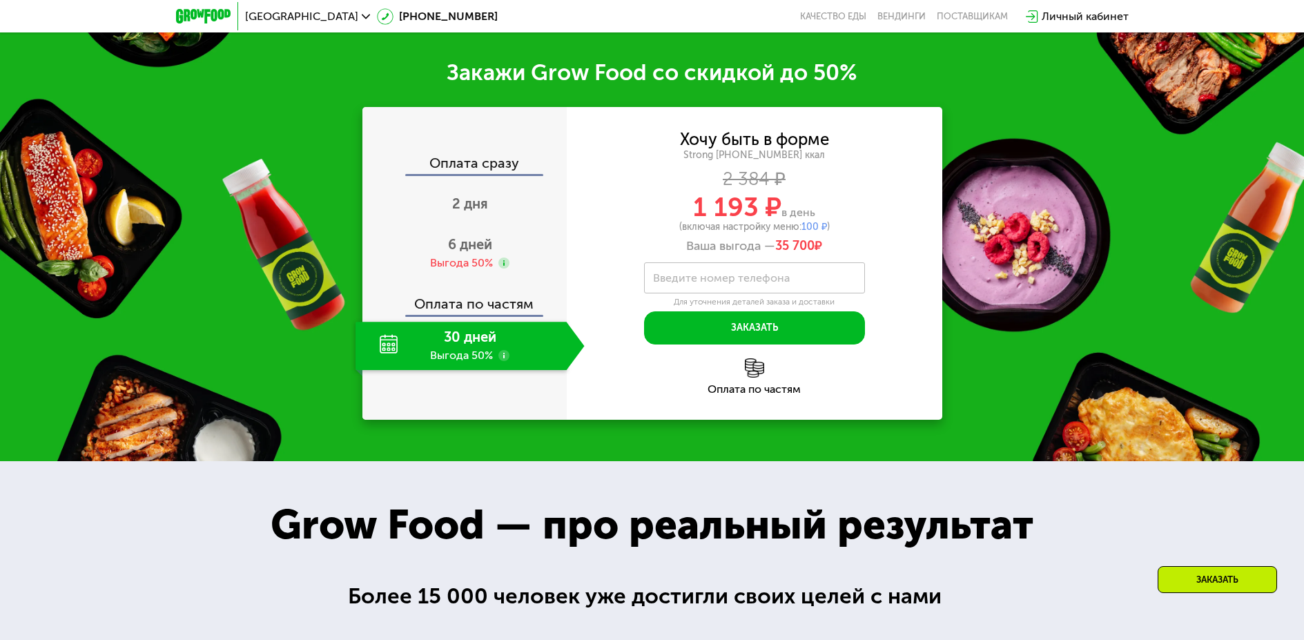
click at [501, 360] on use at bounding box center [503, 355] width 11 height 11
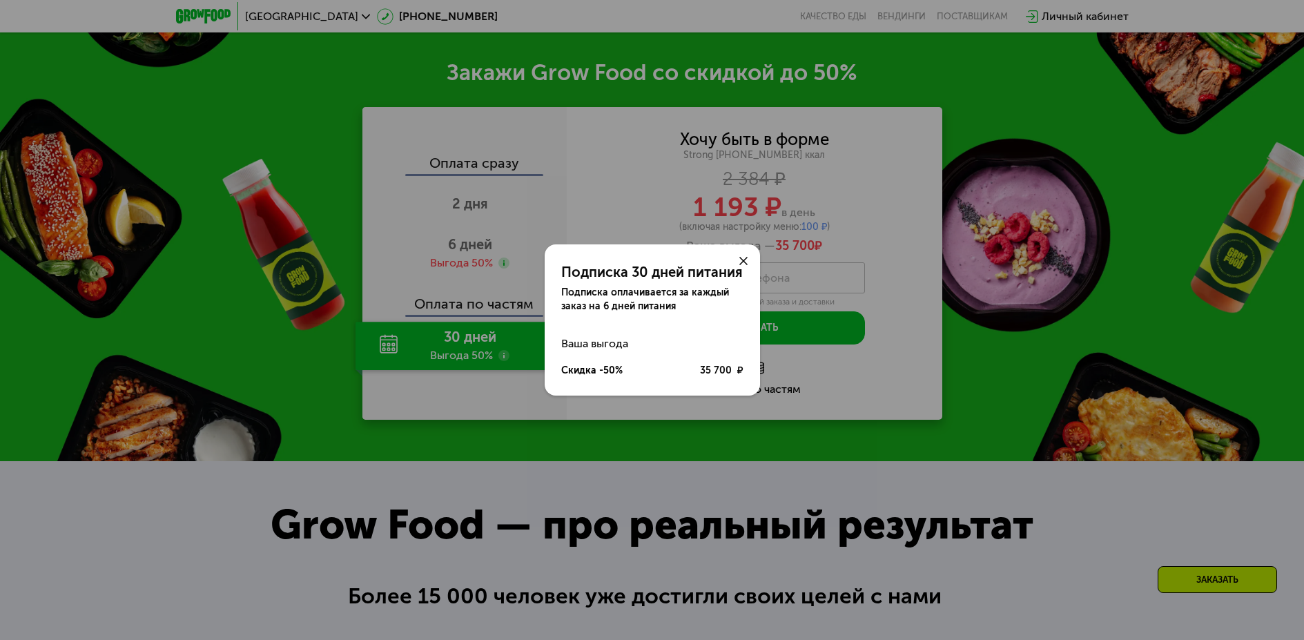
click at [501, 360] on div "Подписка 30 дней питания Подписка оплачивается за каждый заказ на 6 дней питани…" at bounding box center [652, 320] width 1304 height 640
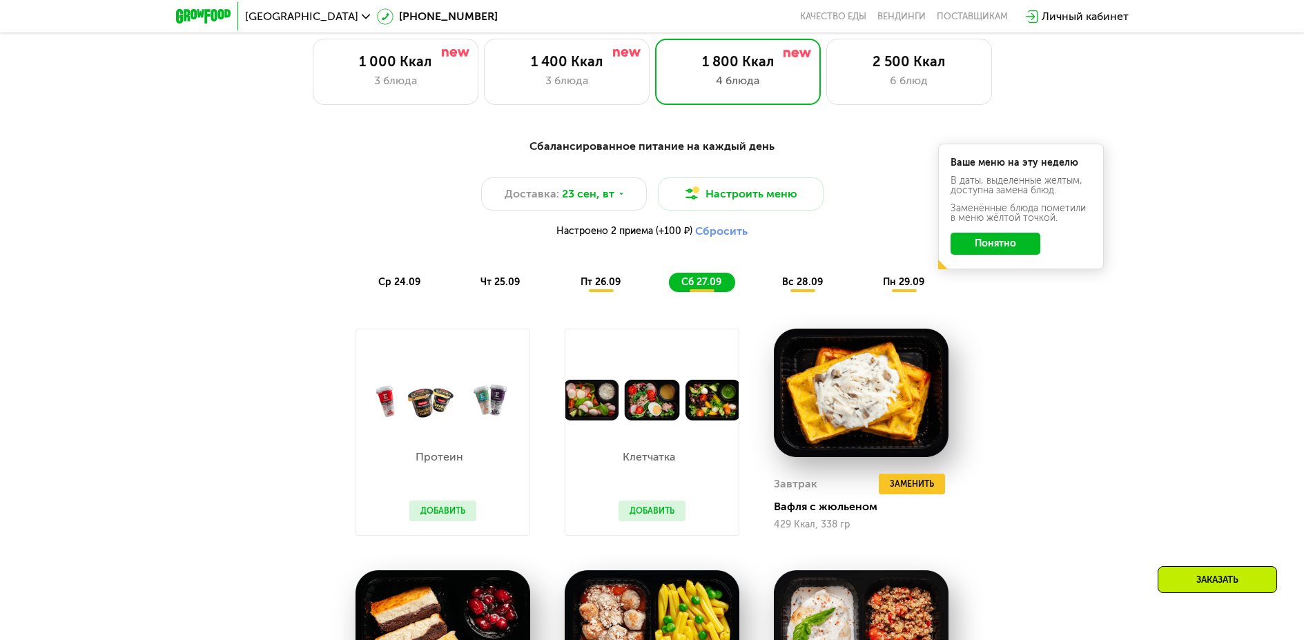
scroll to position [1135, 0]
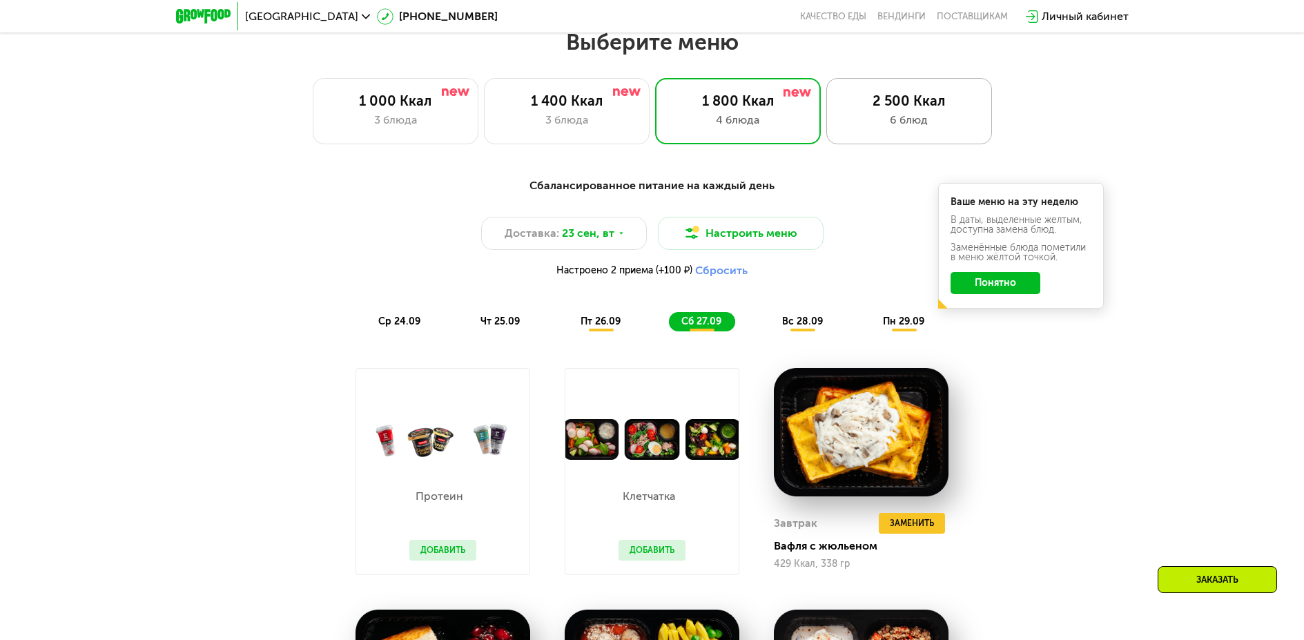
click at [907, 109] on div "2 500 Ккал" at bounding box center [909, 100] width 137 height 17
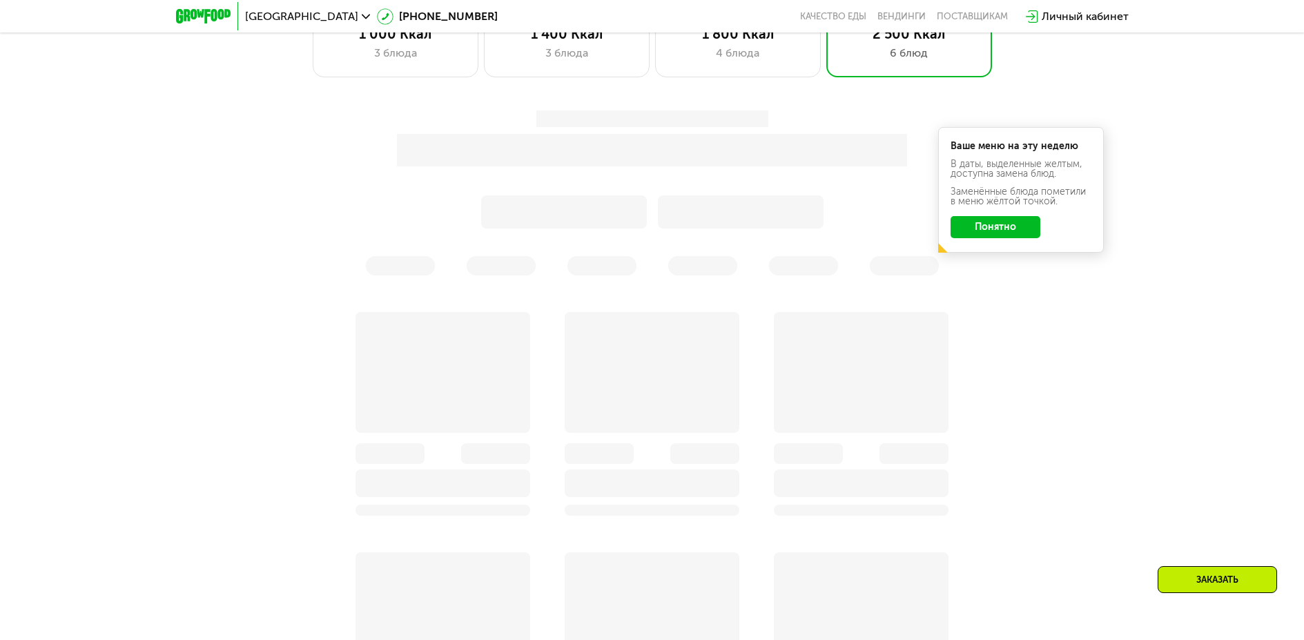
scroll to position [1204, 0]
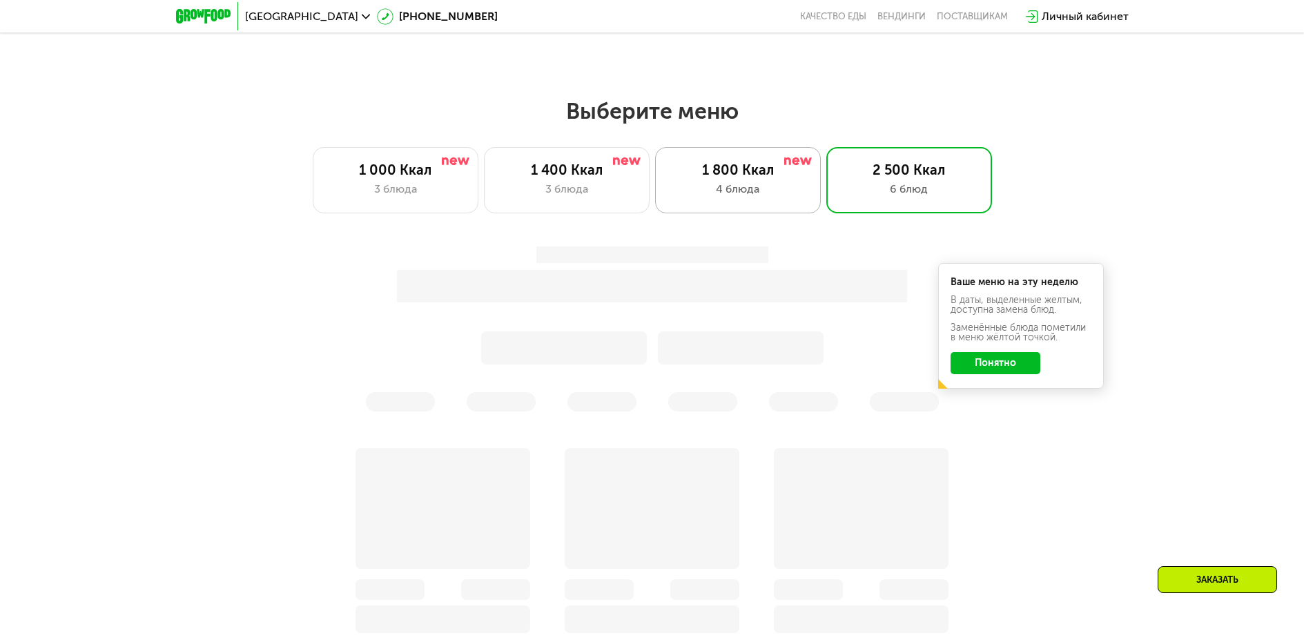
click at [748, 172] on div "1 800 Ккал" at bounding box center [737, 170] width 137 height 17
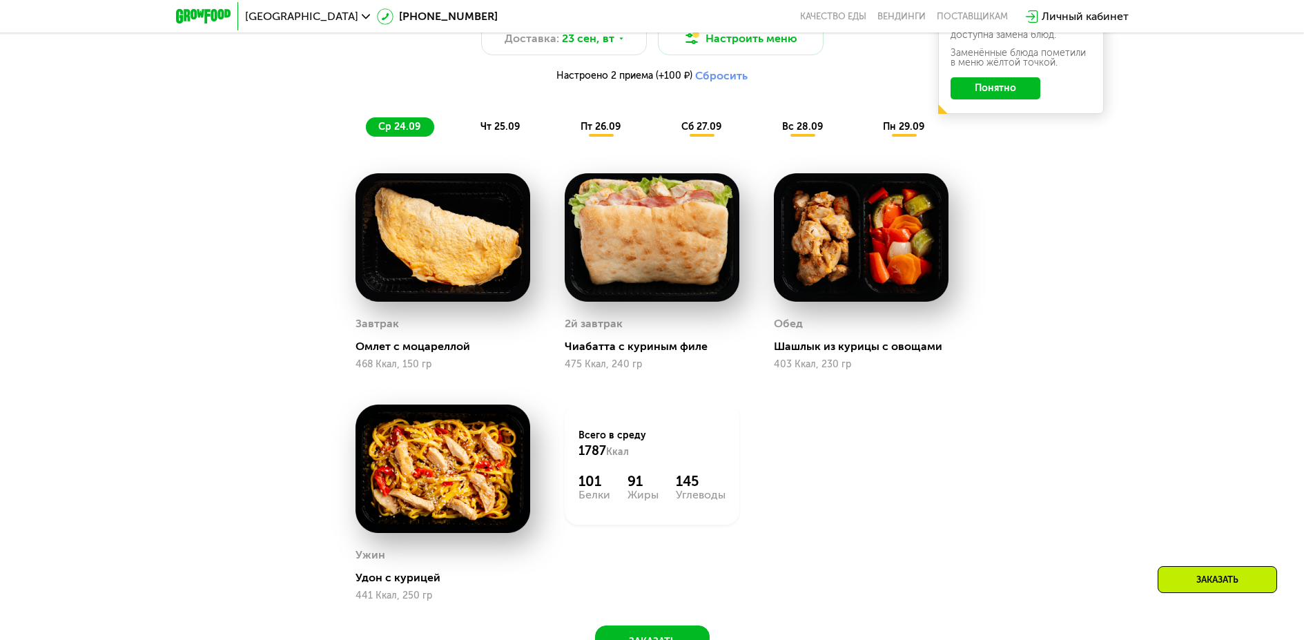
scroll to position [1342, 0]
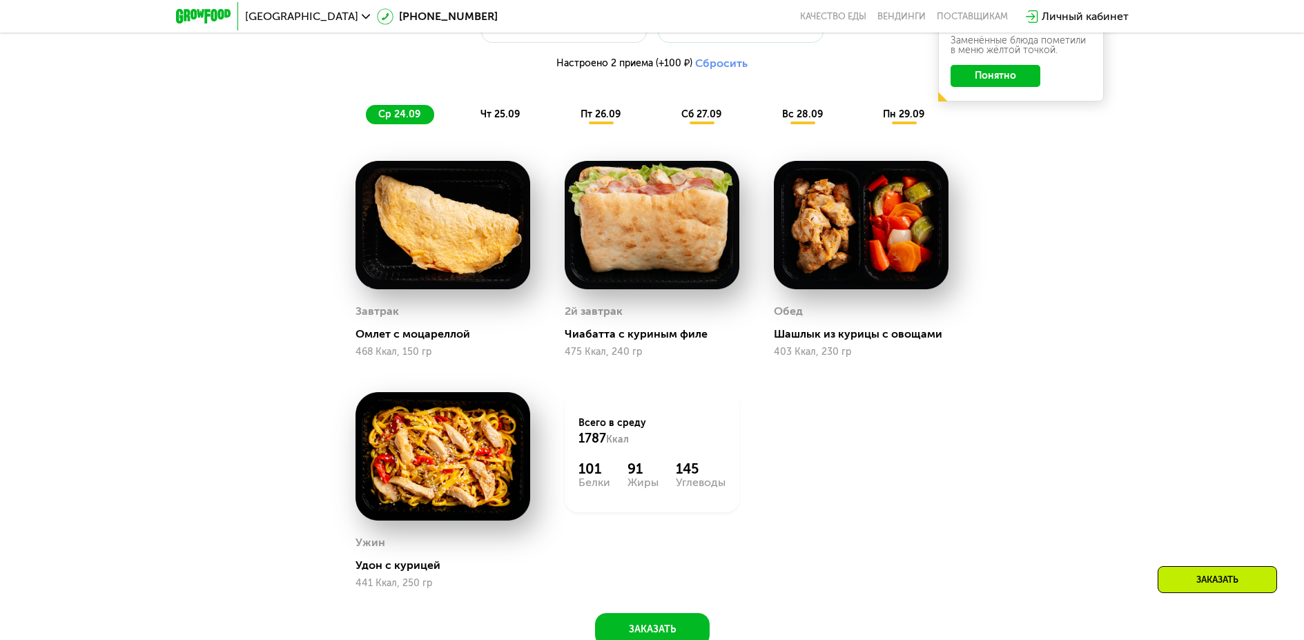
click at [459, 257] on img at bounding box center [442, 225] width 175 height 128
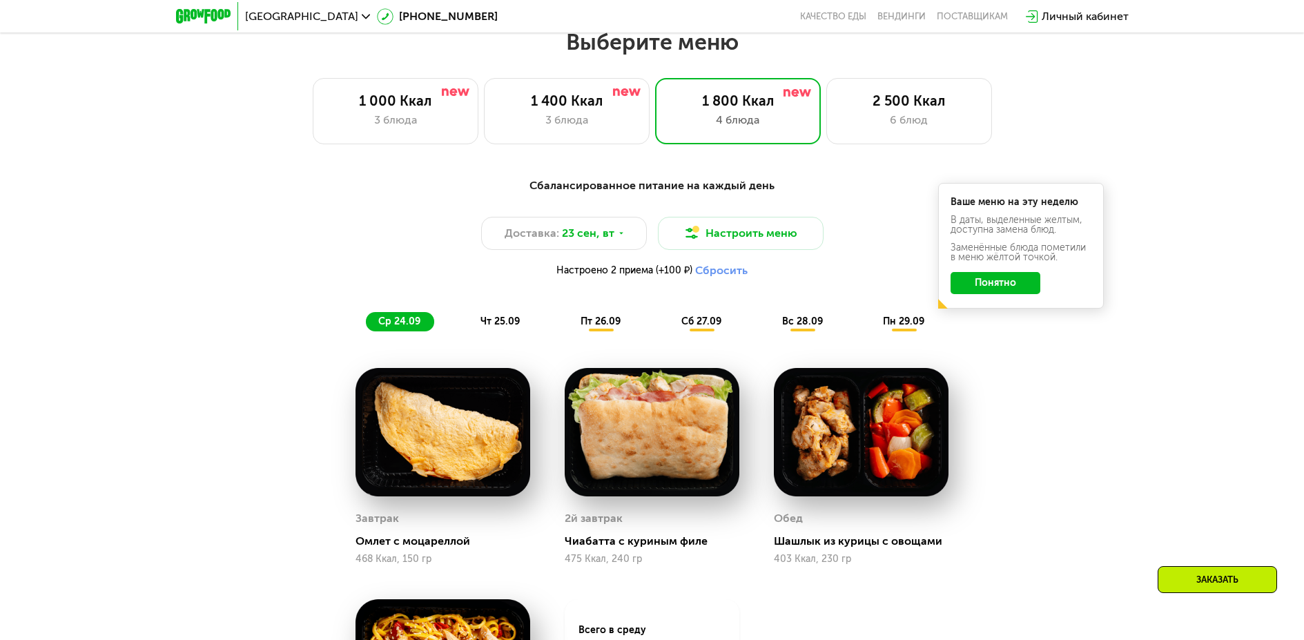
click at [501, 327] on span "чт 25.09" at bounding box center [499, 321] width 39 height 12
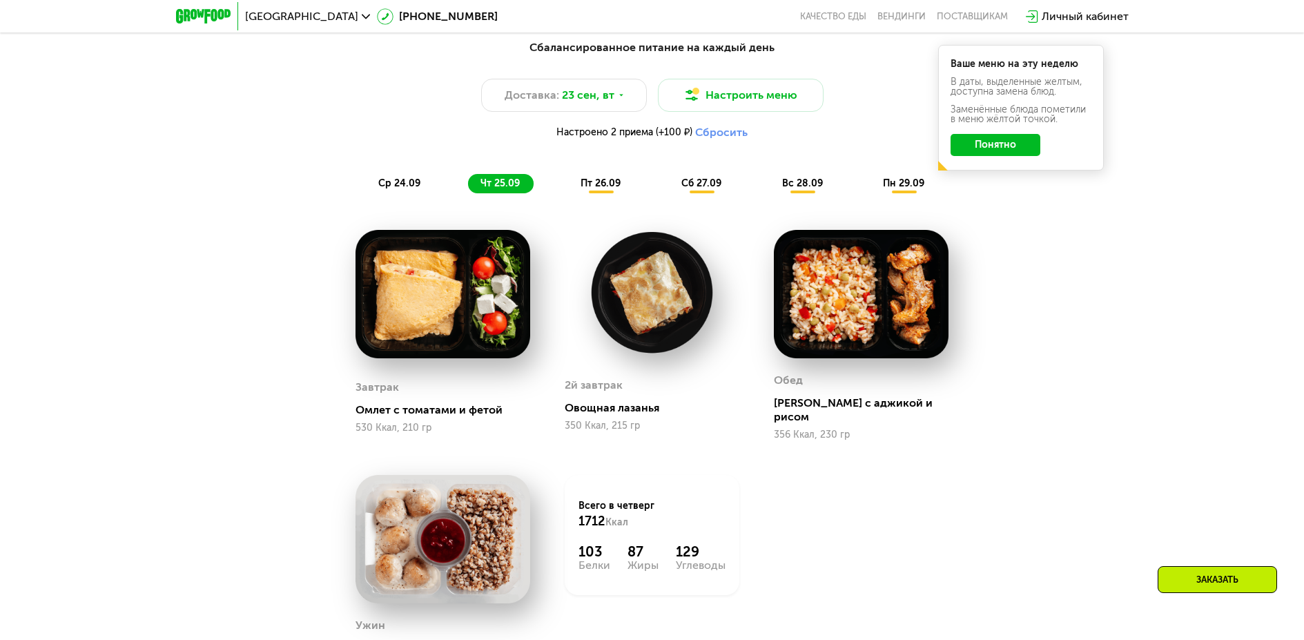
click at [609, 193] on div "пт 26.09" at bounding box center [601, 183] width 66 height 19
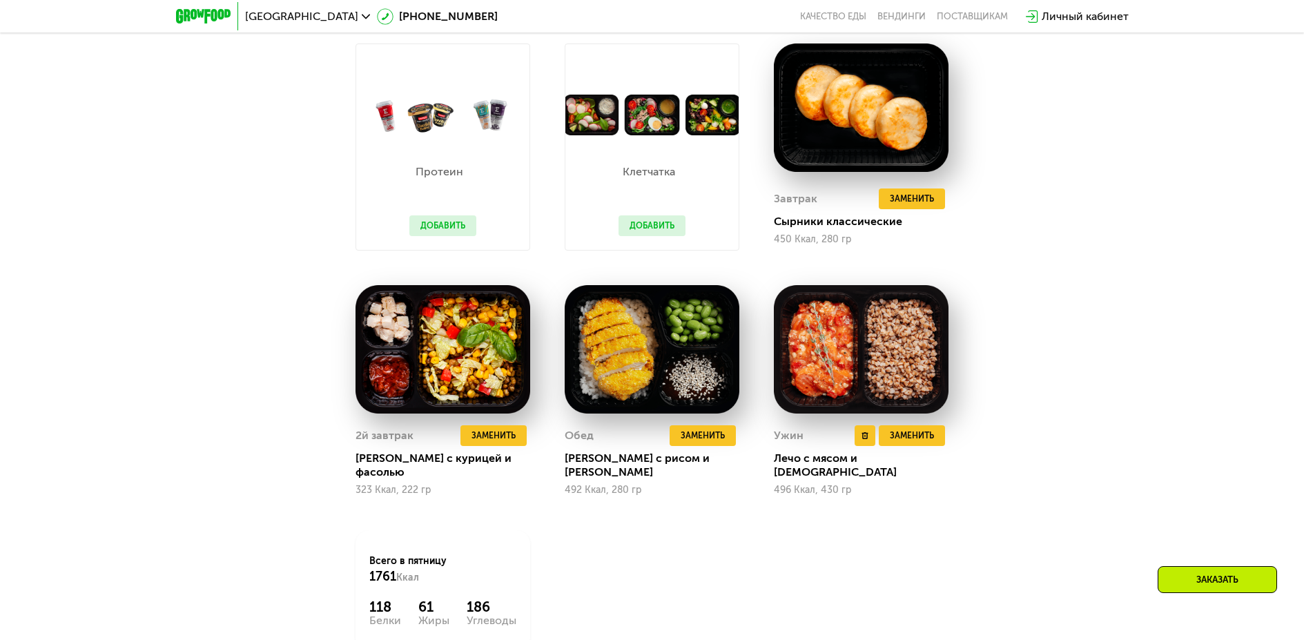
scroll to position [1411, 0]
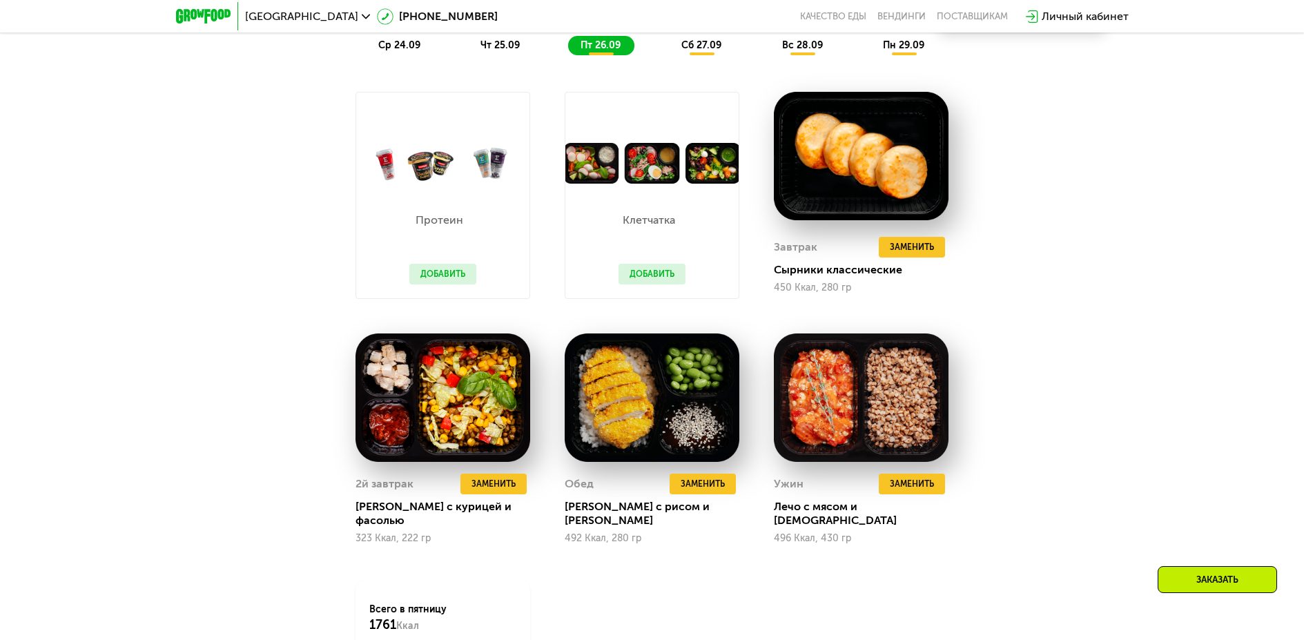
click at [686, 50] on span "сб 27.09" at bounding box center [701, 45] width 40 height 12
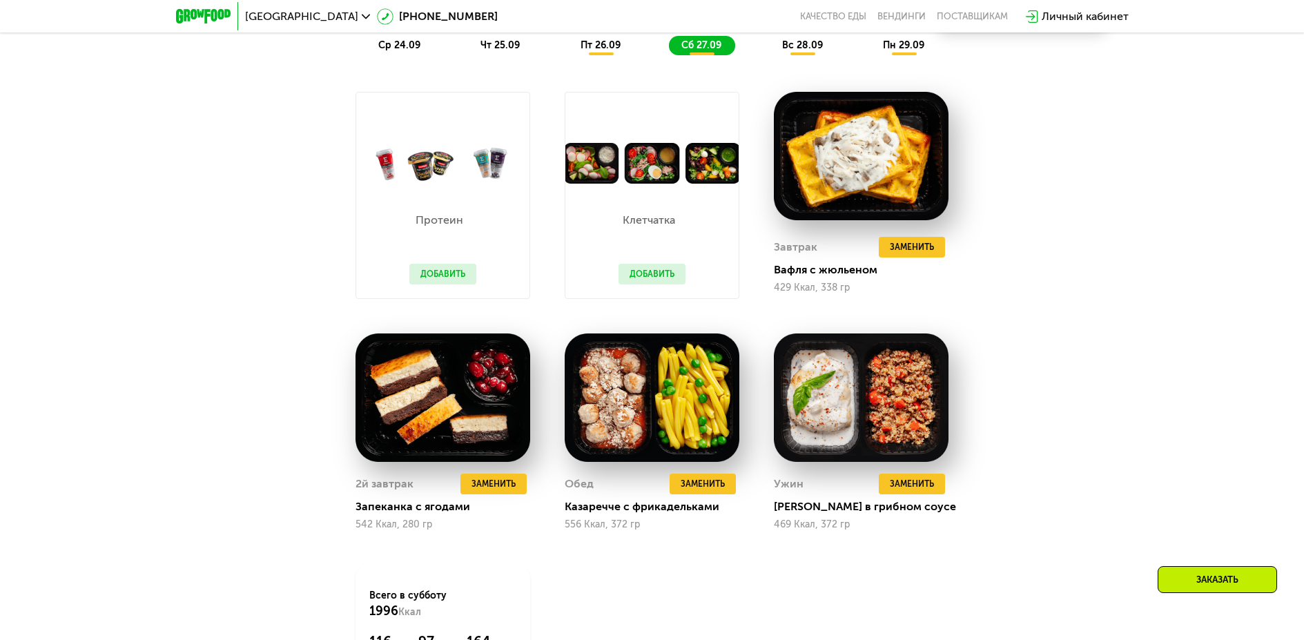
click at [803, 47] on span "вс 28.09" at bounding box center [802, 45] width 41 height 12
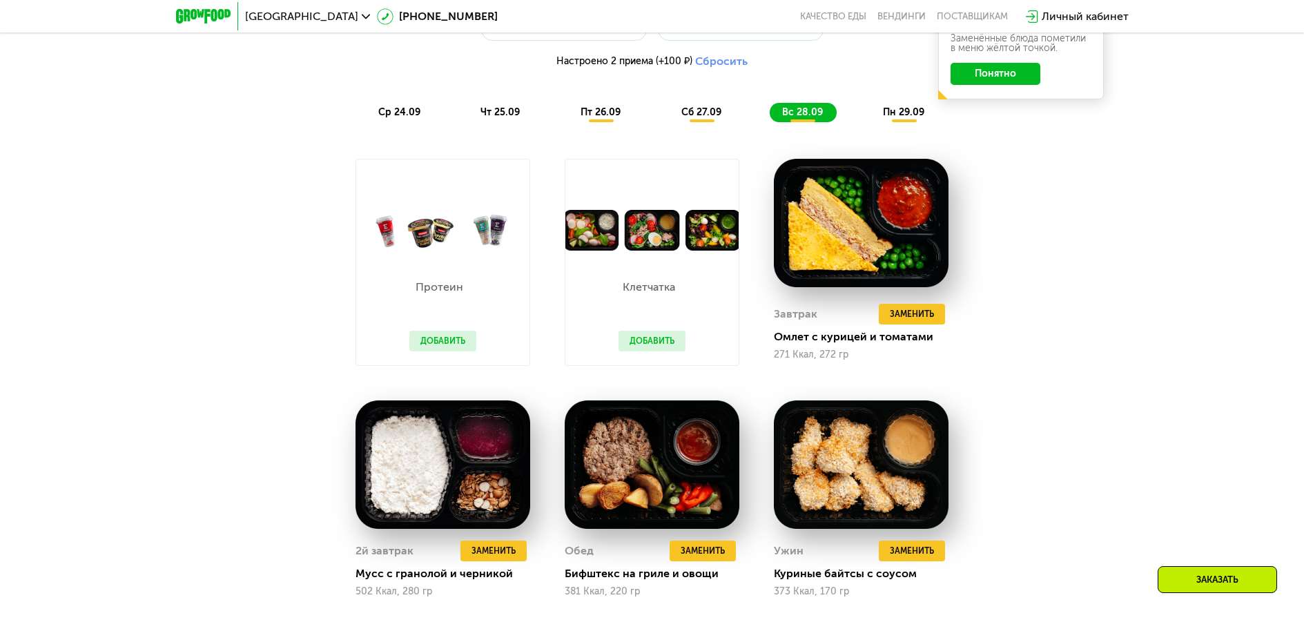
scroll to position [1342, 0]
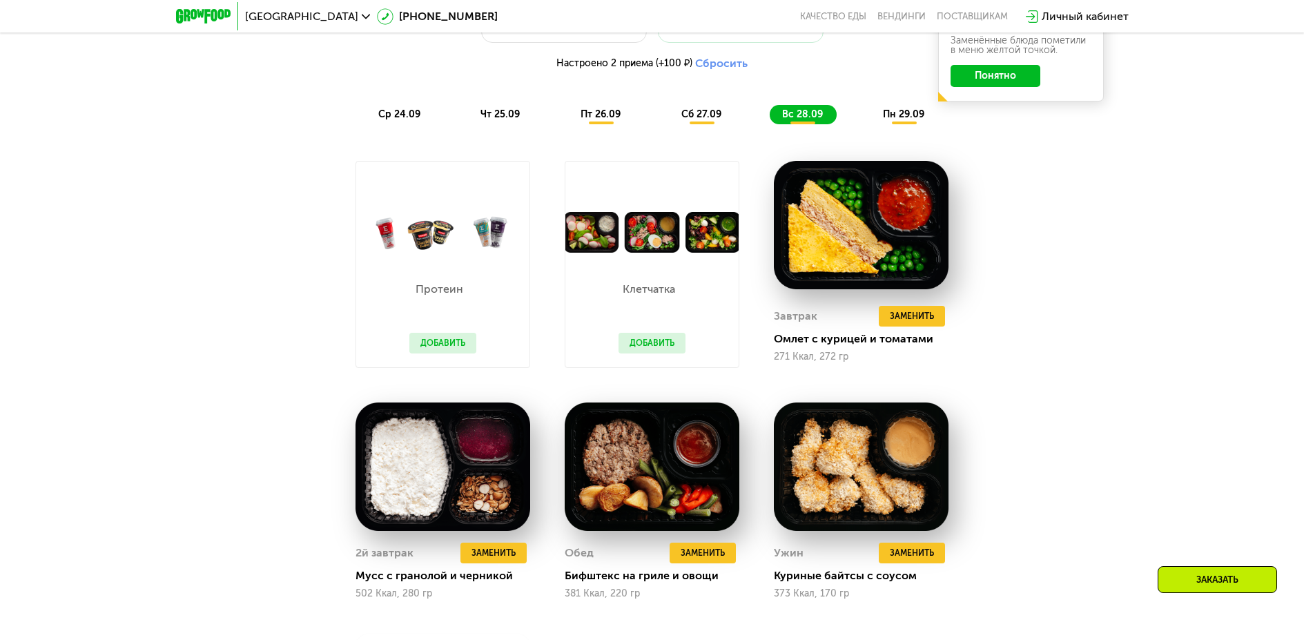
click at [901, 108] on div "Сбалансированное питание на каждый день Доставка: [DATE] Настроить меню Настрое…" at bounding box center [652, 47] width 817 height 154
click at [896, 119] on span "пн 29.09" at bounding box center [903, 114] width 41 height 12
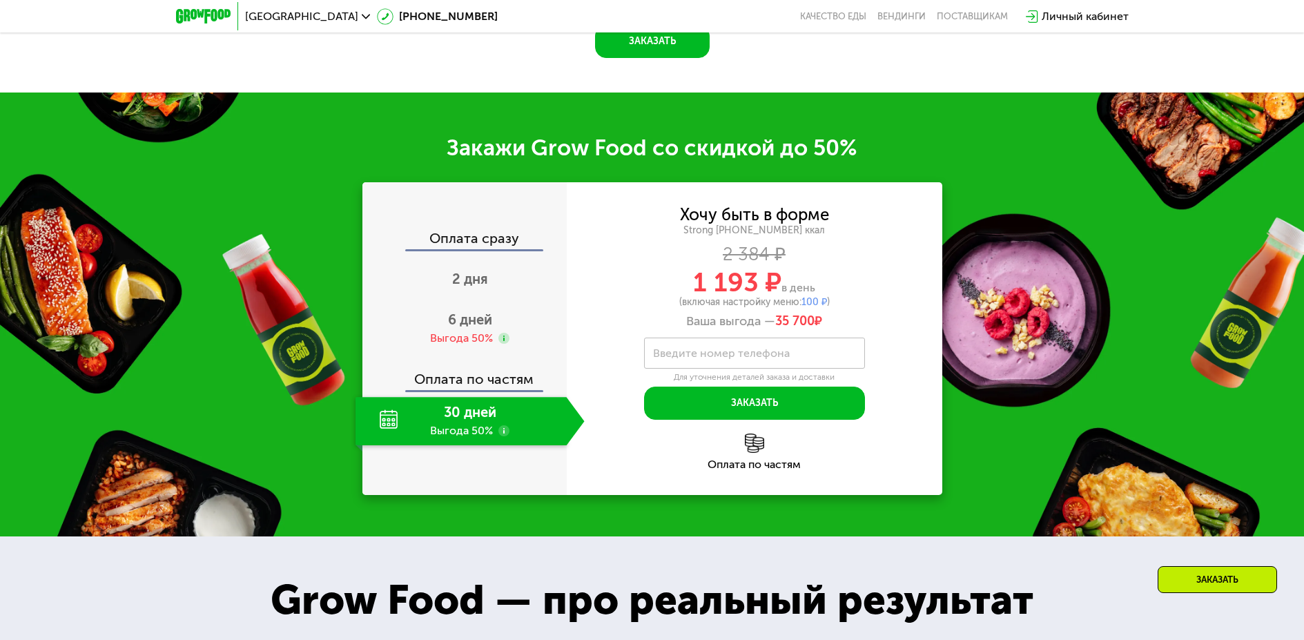
scroll to position [2101, 0]
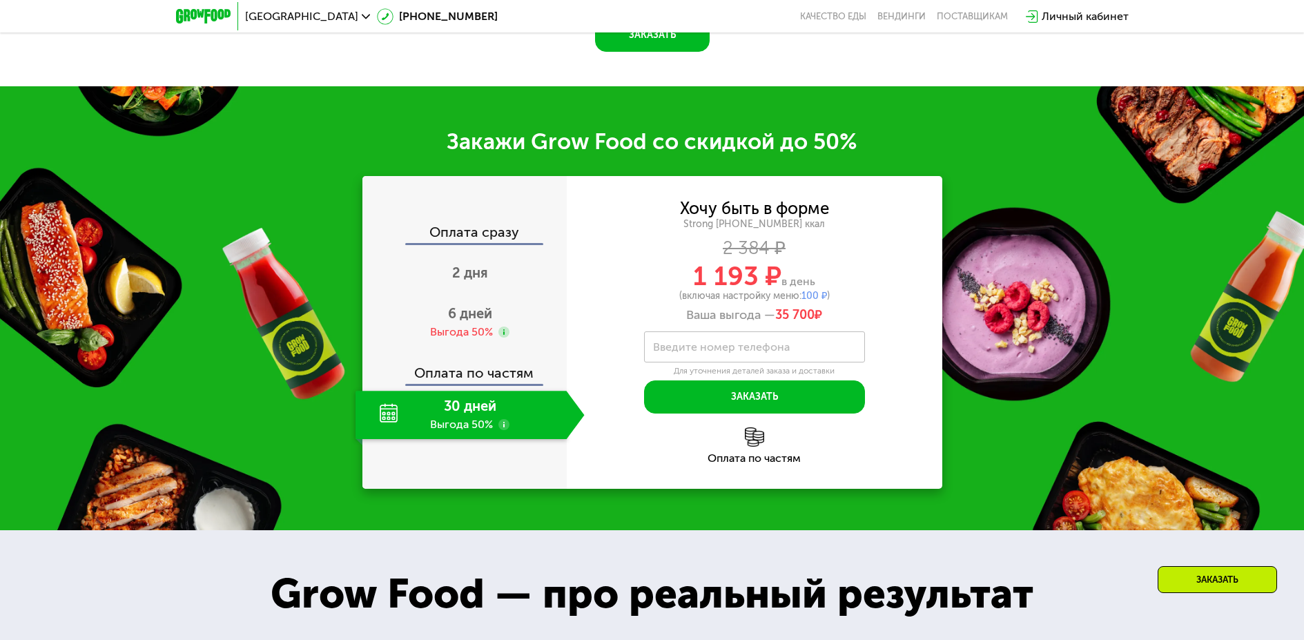
click at [747, 441] on img at bounding box center [754, 436] width 19 height 19
click at [471, 281] on span "2 дня" at bounding box center [470, 272] width 36 height 17
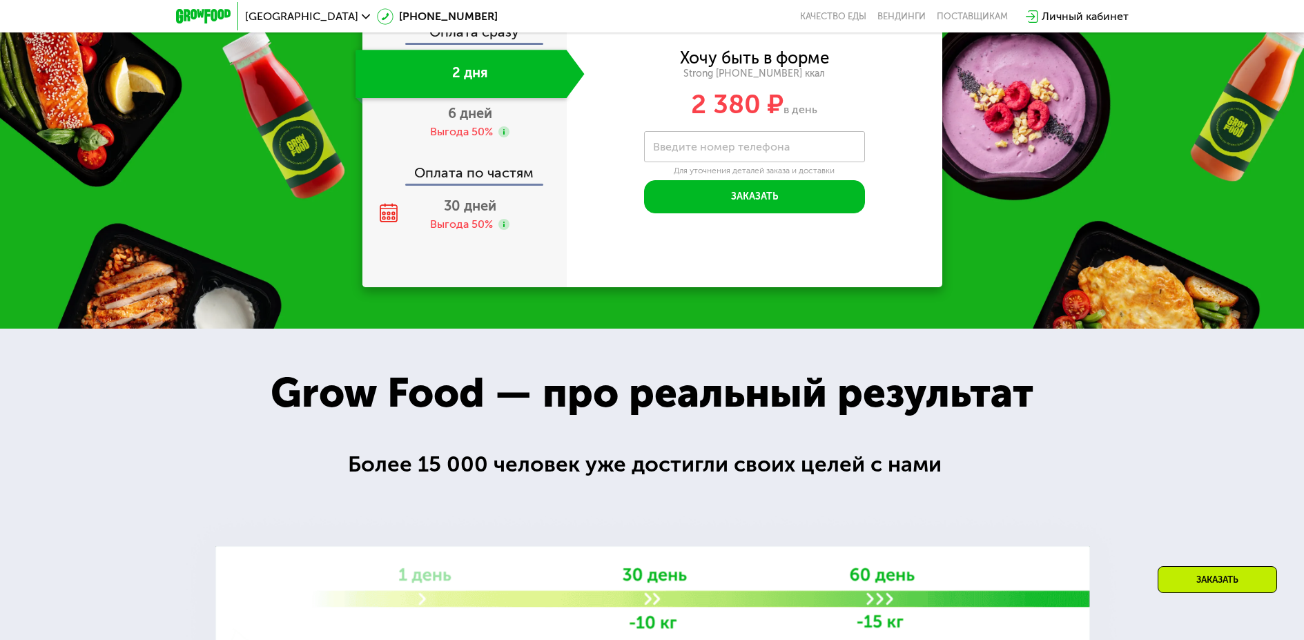
scroll to position [1901, 0]
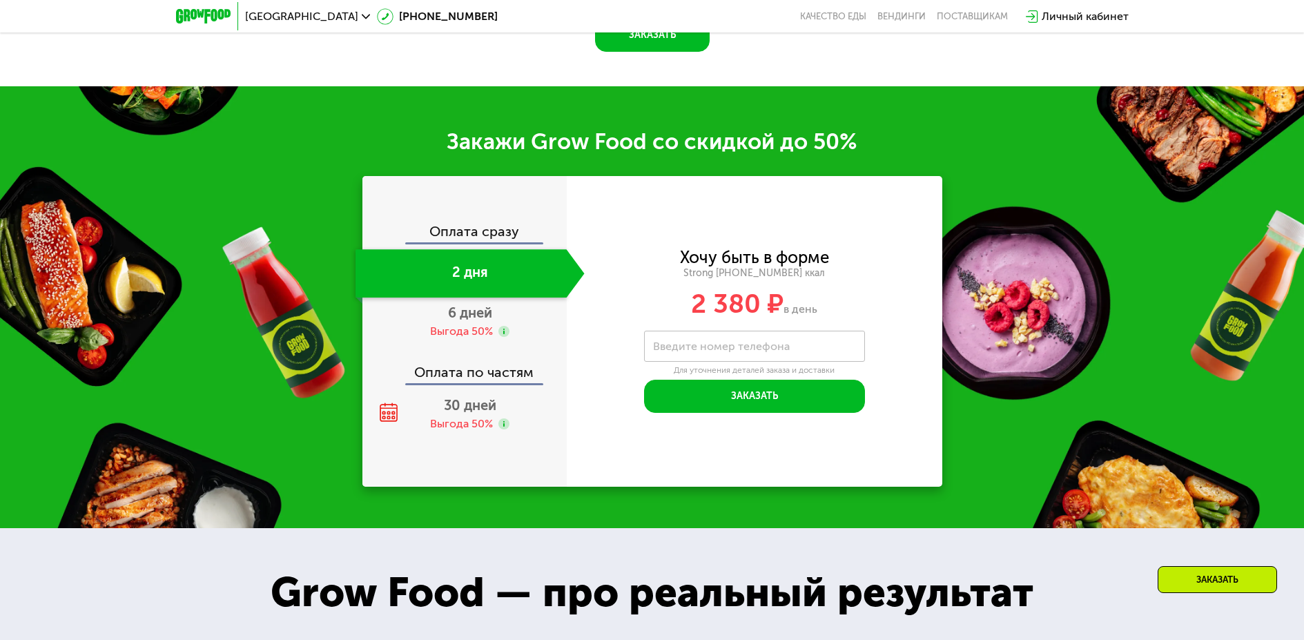
click at [470, 382] on div "Оплата по частям" at bounding box center [465, 367] width 203 height 32
click at [474, 406] on span "30 дней" at bounding box center [470, 405] width 52 height 17
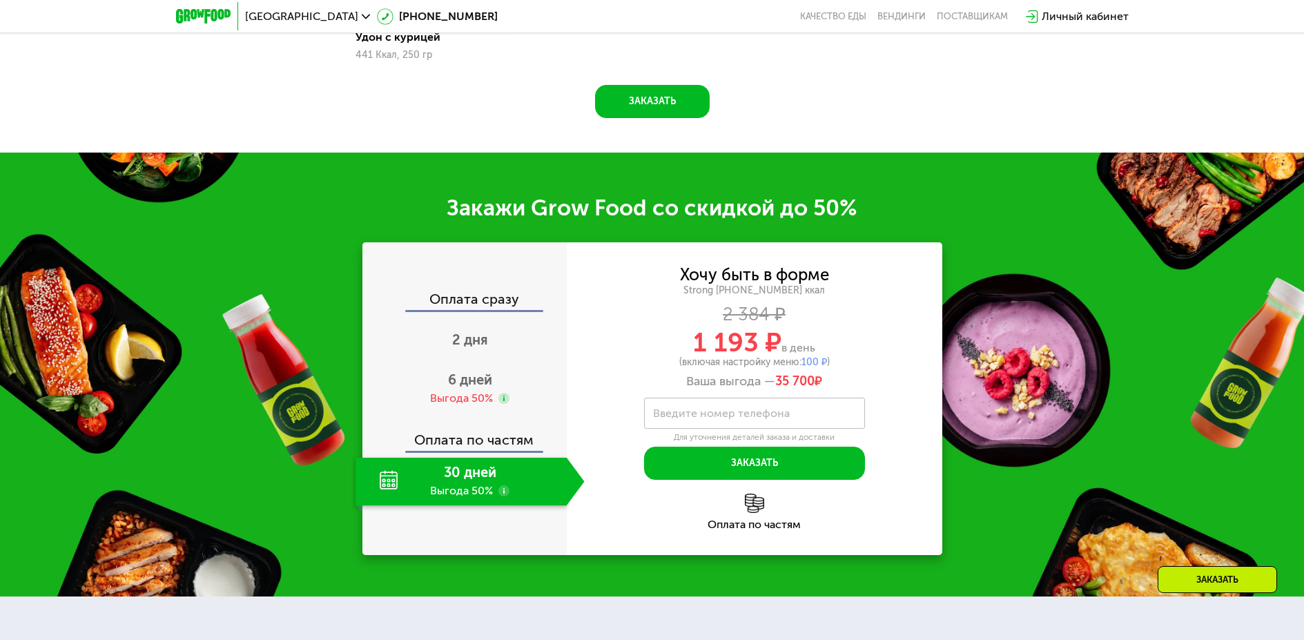
scroll to position [1867, 0]
